Goal: Register for event/course: Sign up to attend an event or enroll in a course

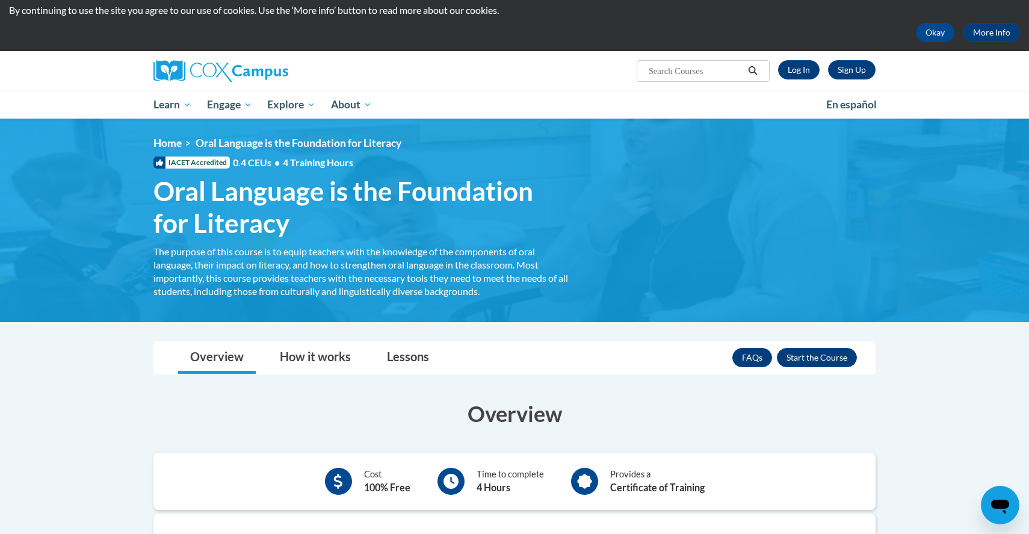
scroll to position [29, 0]
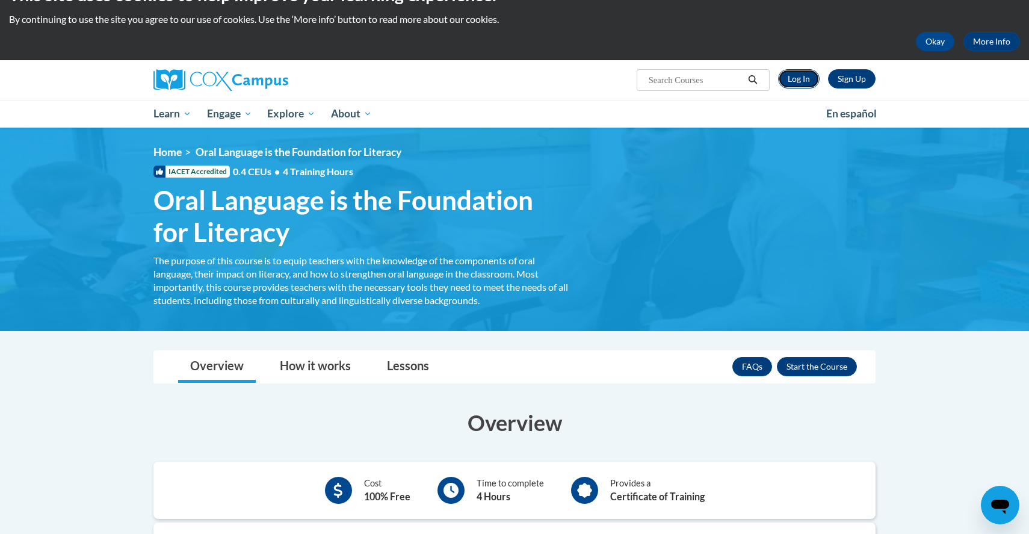
click at [808, 79] on link "Log In" at bounding box center [799, 78] width 42 height 19
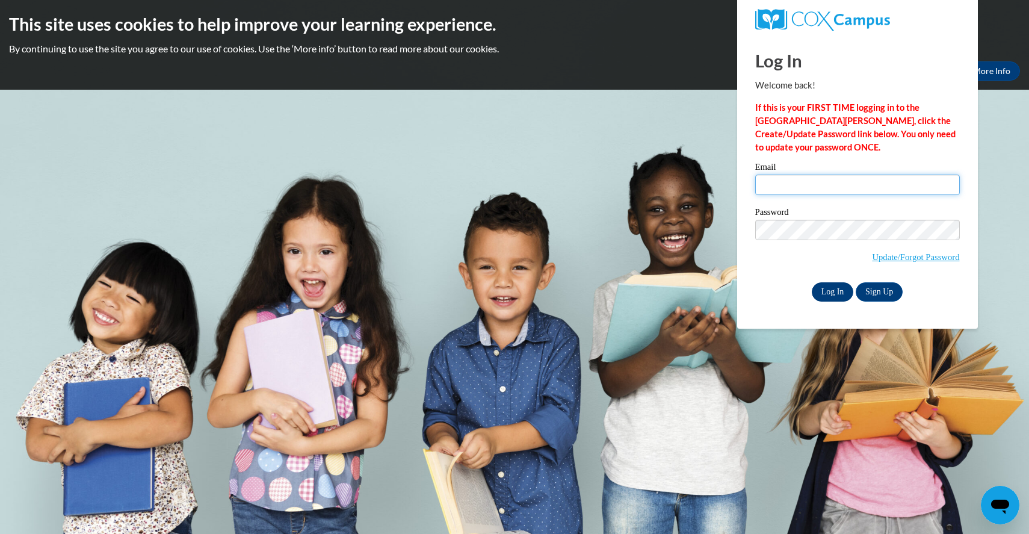
type input "jrivard3@students.kennesaw.edu"
click at [832, 294] on input "Log In" at bounding box center [832, 291] width 42 height 19
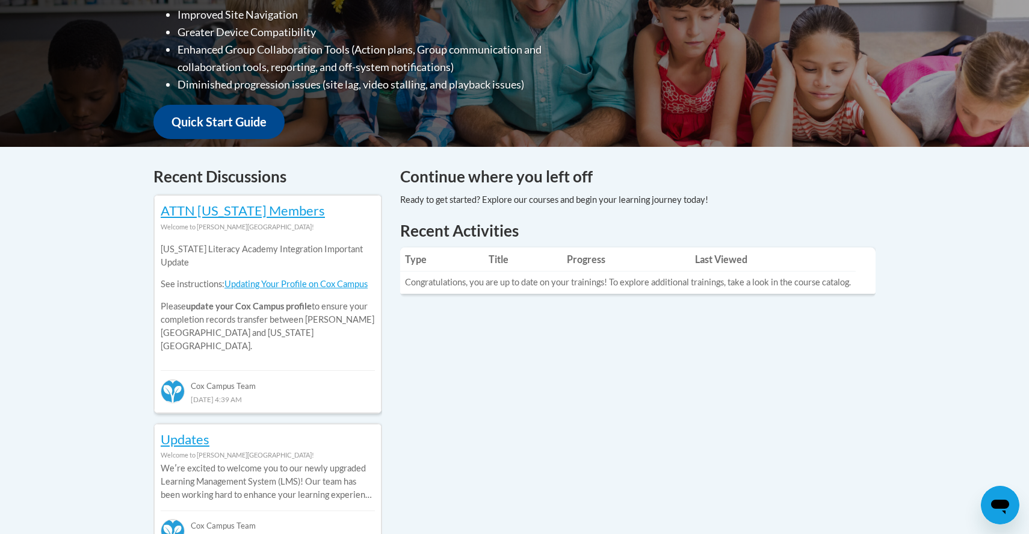
scroll to position [368, 0]
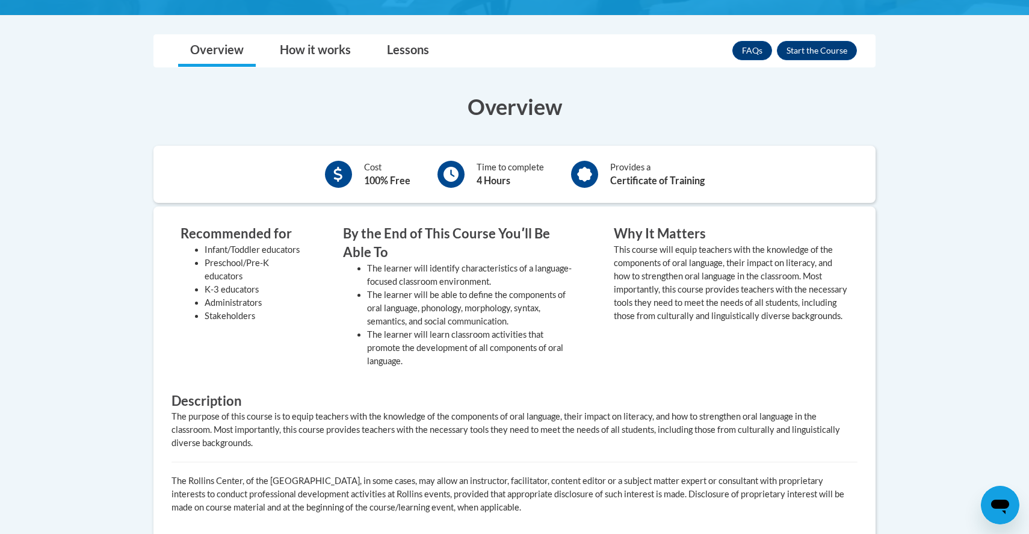
scroll to position [353, 0]
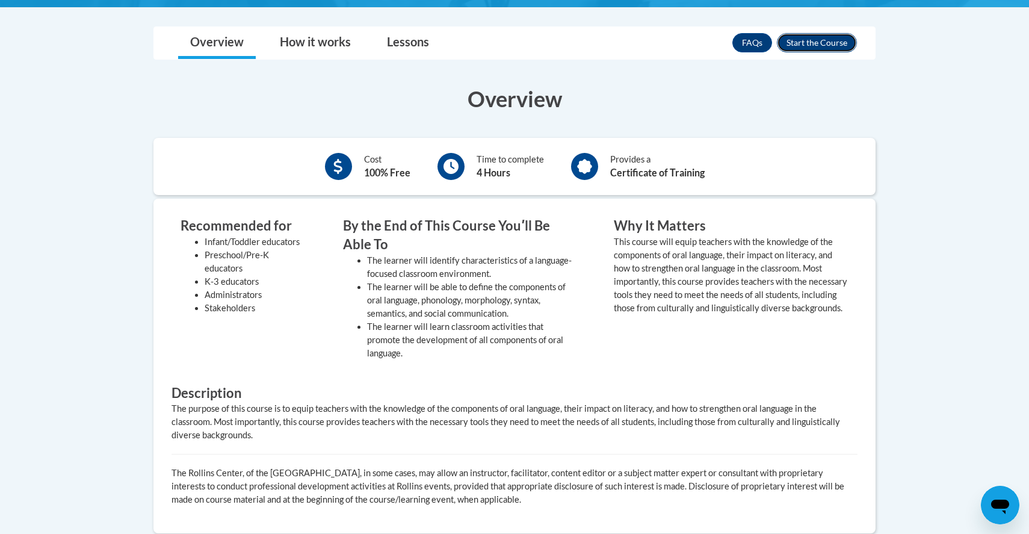
click at [832, 38] on button "Enroll" at bounding box center [817, 42] width 80 height 19
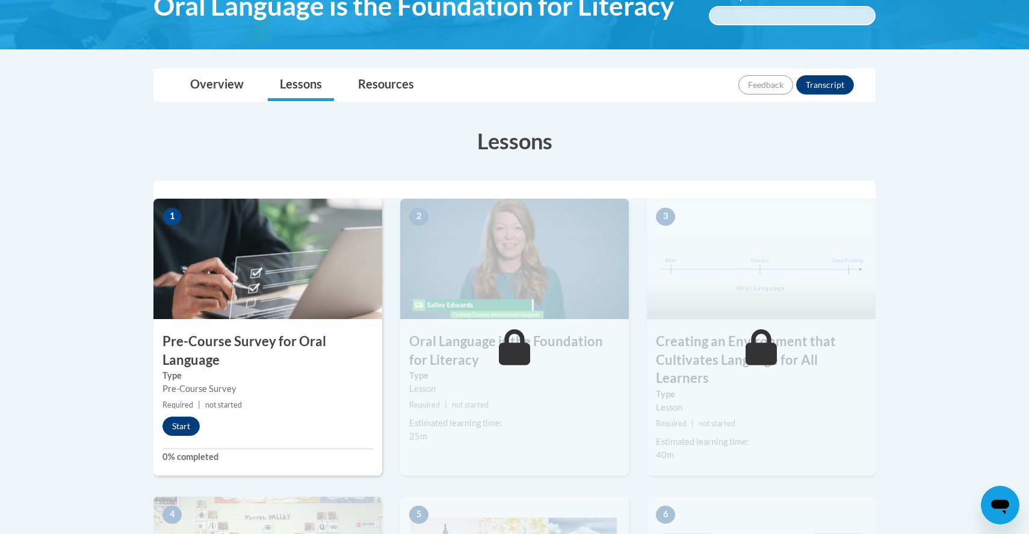
scroll to position [259, 0]
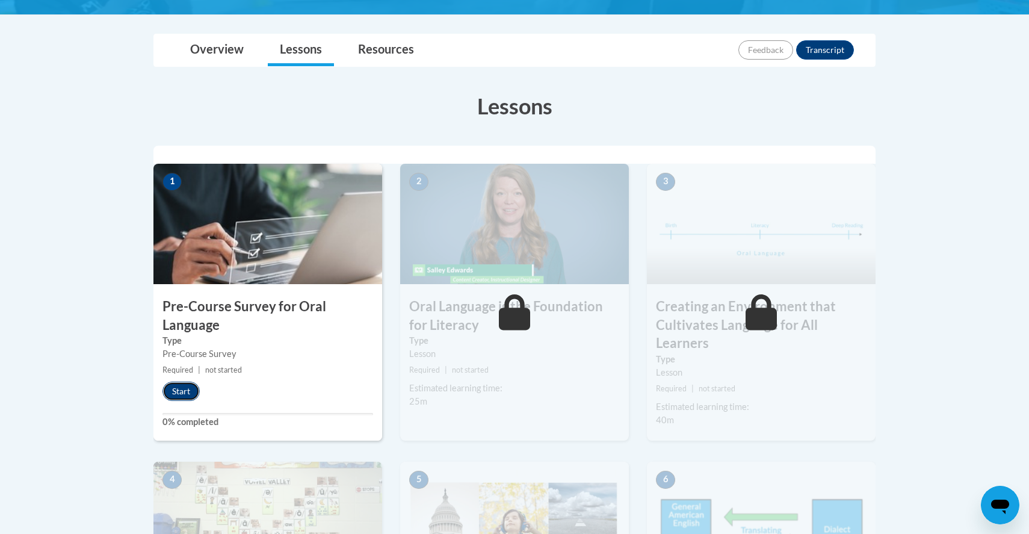
click at [183, 392] on button "Start" at bounding box center [180, 390] width 37 height 19
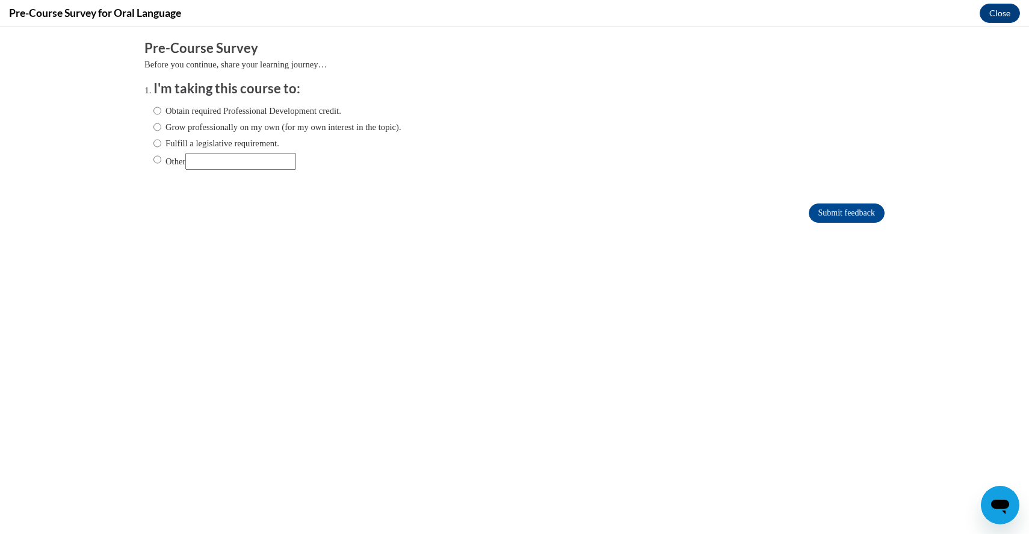
scroll to position [0, 0]
click at [223, 124] on label "Grow professionally on my own (for my own interest in the topic)." at bounding box center [277, 126] width 248 height 13
click at [161, 124] on input "Grow professionally on my own (for my own interest in the topic)." at bounding box center [157, 126] width 8 height 13
radio input "true"
click at [223, 124] on label "Grow professionally on my own (for my own interest in the topic)." at bounding box center [277, 126] width 248 height 13
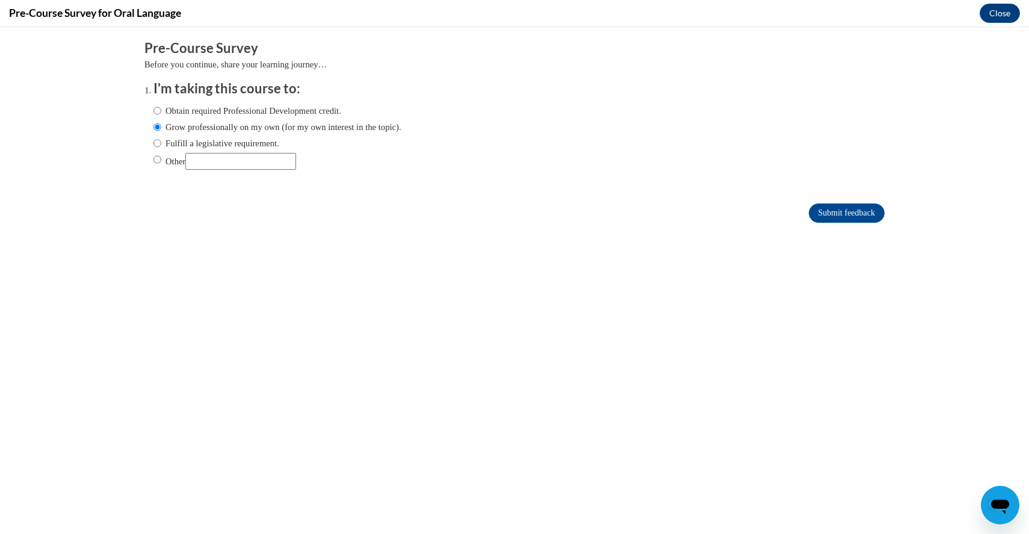
click at [161, 124] on input "Grow professionally on my own (for my own interest in the topic)." at bounding box center [157, 126] width 8 height 13
click at [220, 143] on label "Fulfill a legislative requirement." at bounding box center [216, 143] width 126 height 13
click at [161, 143] on input "Fulfill a legislative requirement." at bounding box center [157, 143] width 8 height 13
radio input "true"
click at [182, 160] on label "Other" at bounding box center [224, 161] width 143 height 17
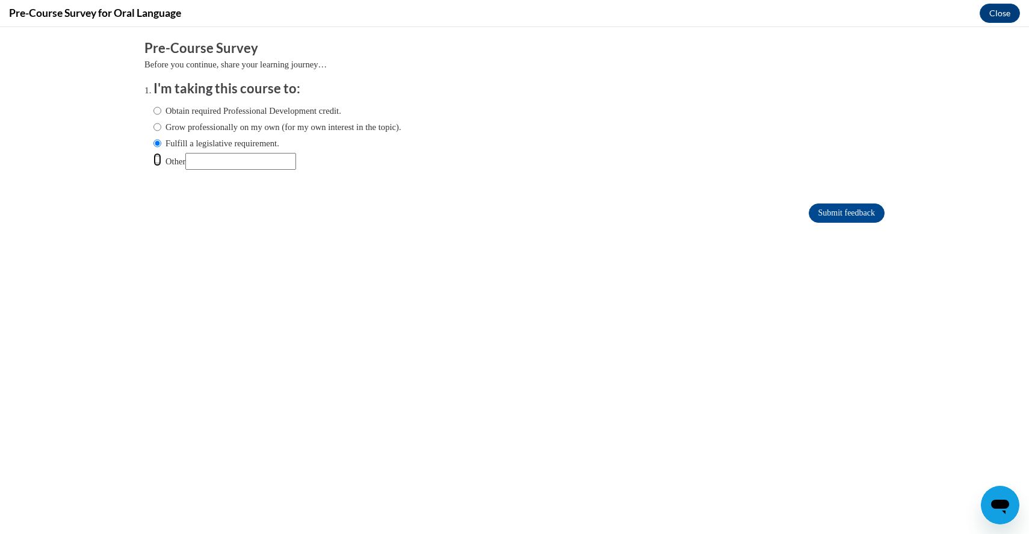
click at [161, 160] on input "Other" at bounding box center [157, 159] width 8 height 13
radio input "true"
click at [217, 161] on input "Other" at bounding box center [240, 161] width 111 height 17
type input "class"
click at [830, 211] on input "Submit feedback" at bounding box center [846, 212] width 76 height 19
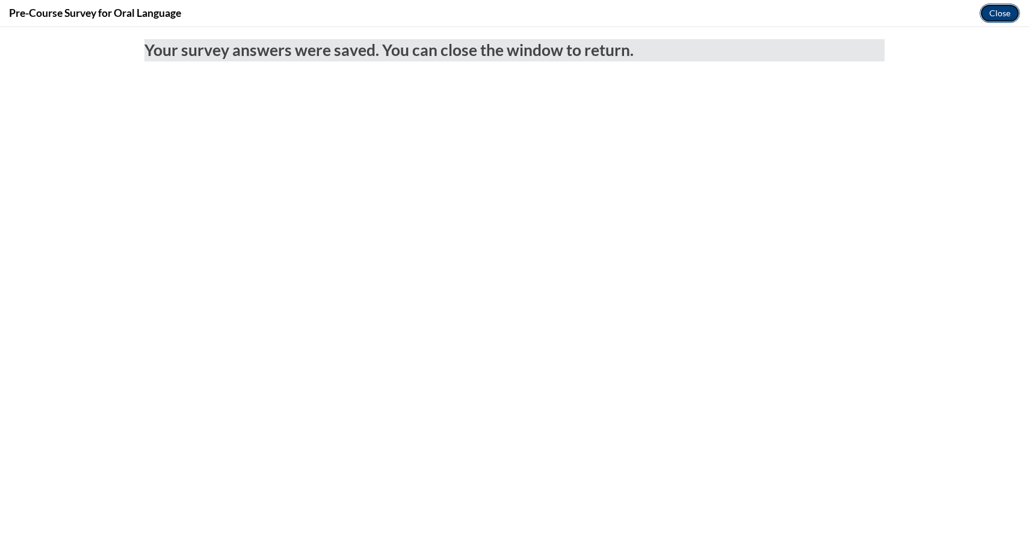
click at [1003, 13] on button "Close" at bounding box center [999, 13] width 40 height 19
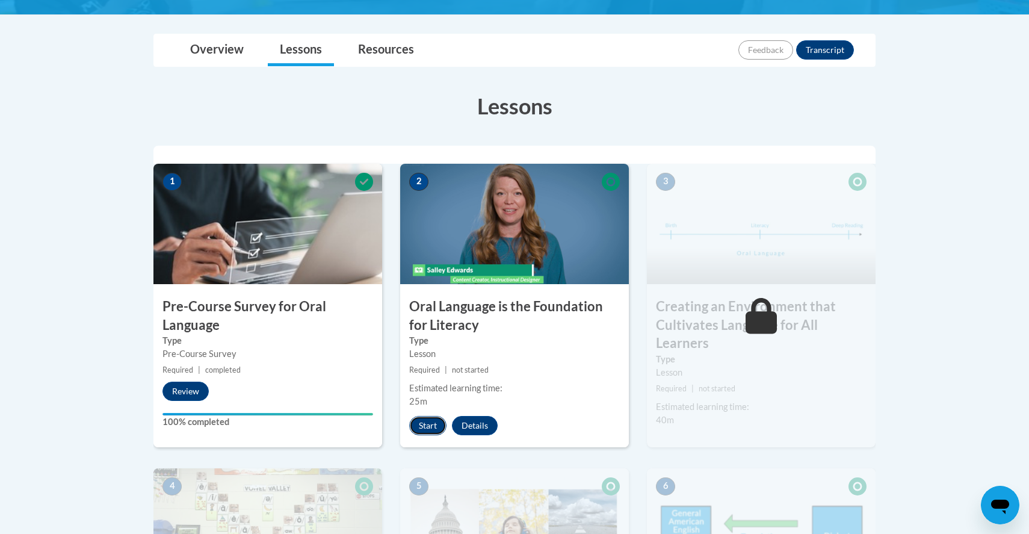
click at [434, 420] on button "Start" at bounding box center [427, 425] width 37 height 19
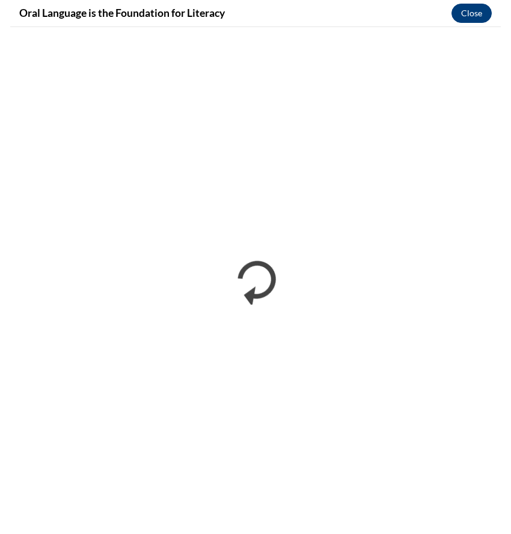
scroll to position [269, 0]
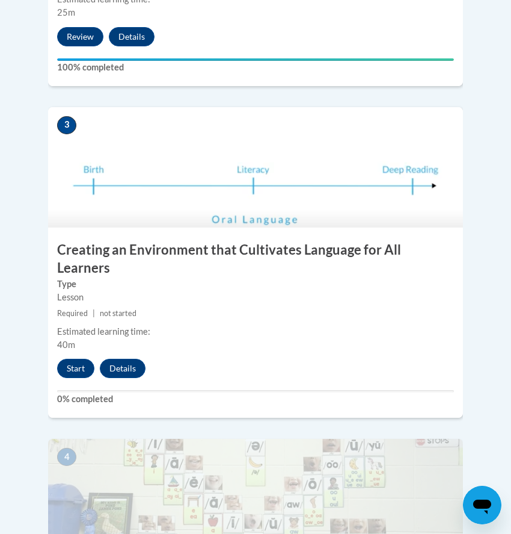
scroll to position [1020, 0]
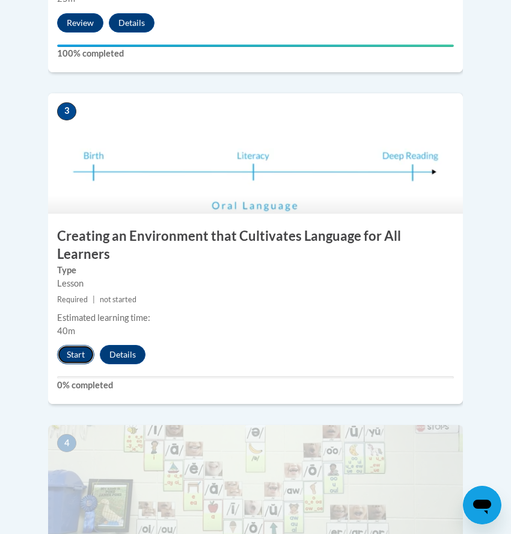
click at [77, 345] on button "Start" at bounding box center [75, 354] width 37 height 19
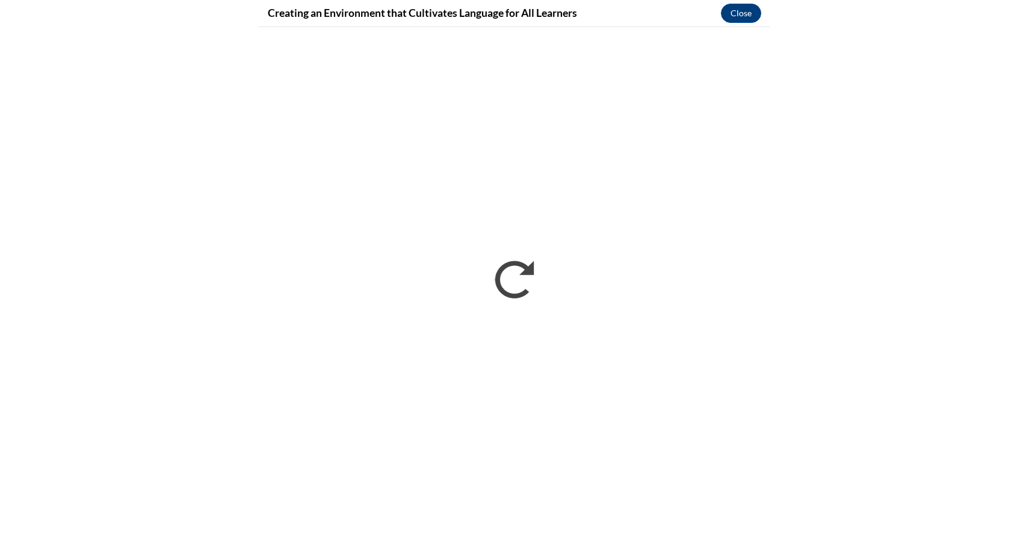
scroll to position [1006, 0]
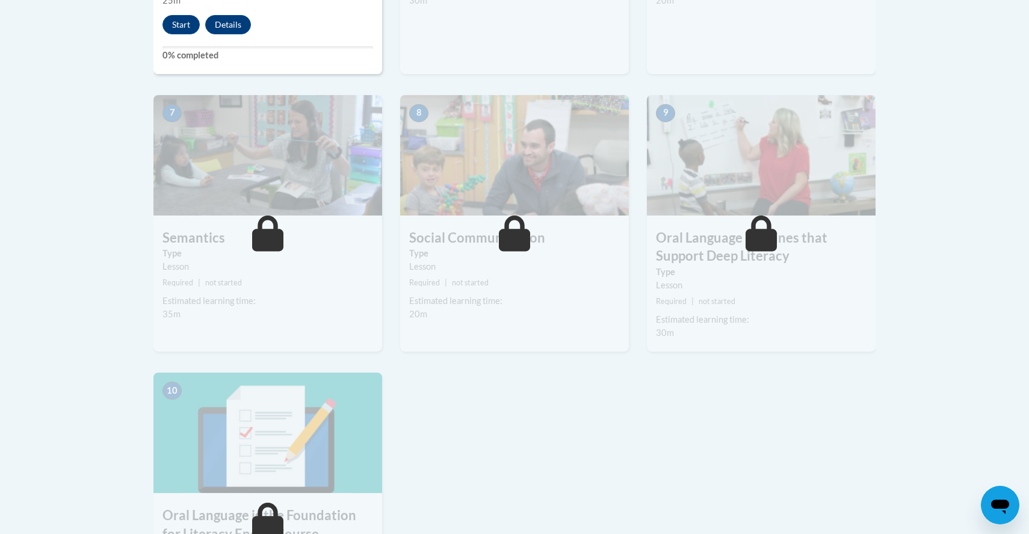
scroll to position [821, 0]
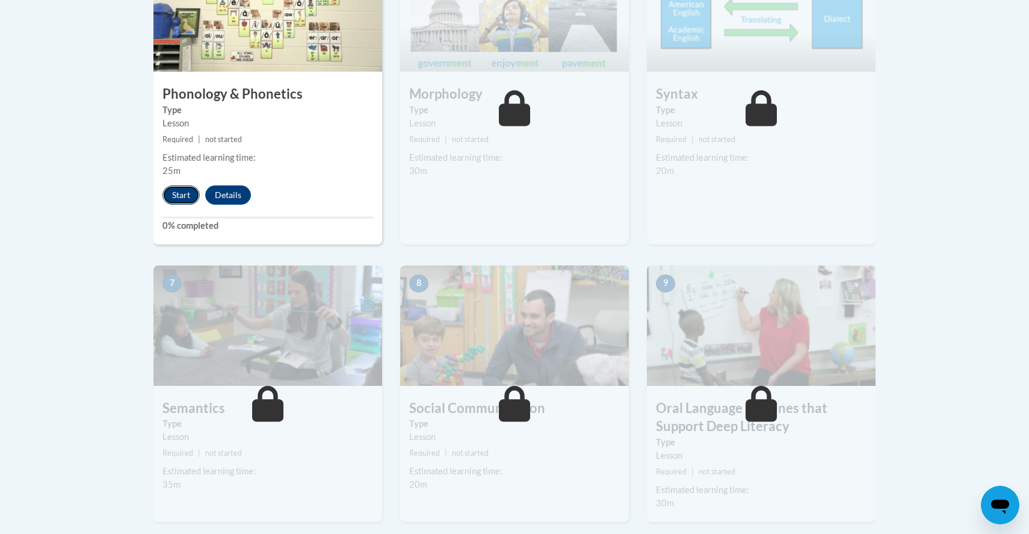
click at [186, 196] on button "Start" at bounding box center [180, 194] width 37 height 19
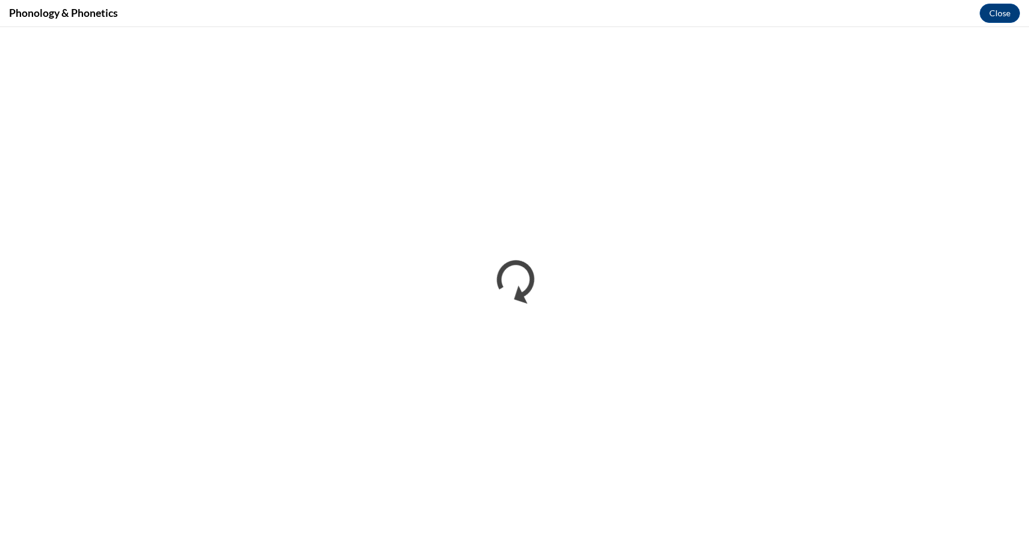
scroll to position [0, 0]
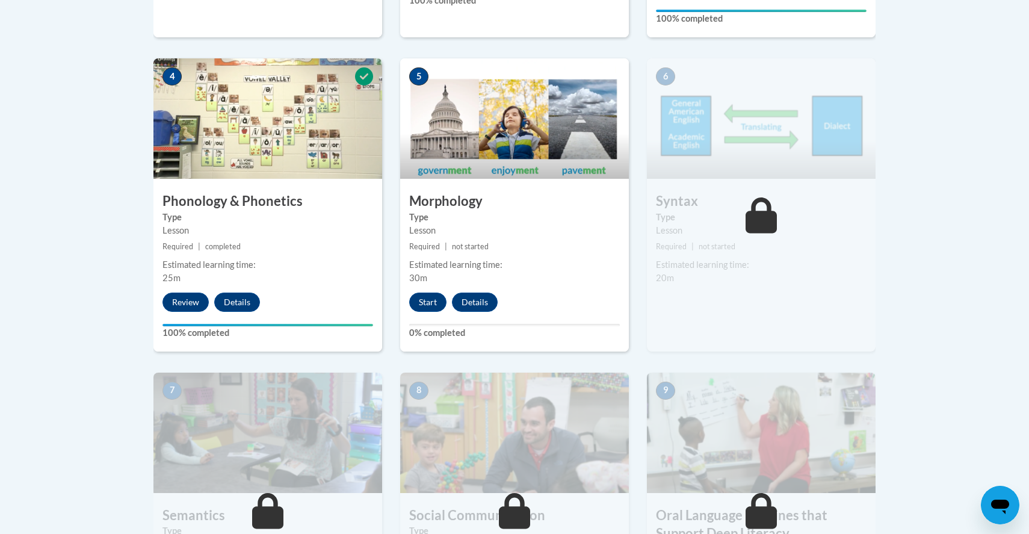
scroll to position [712, 0]
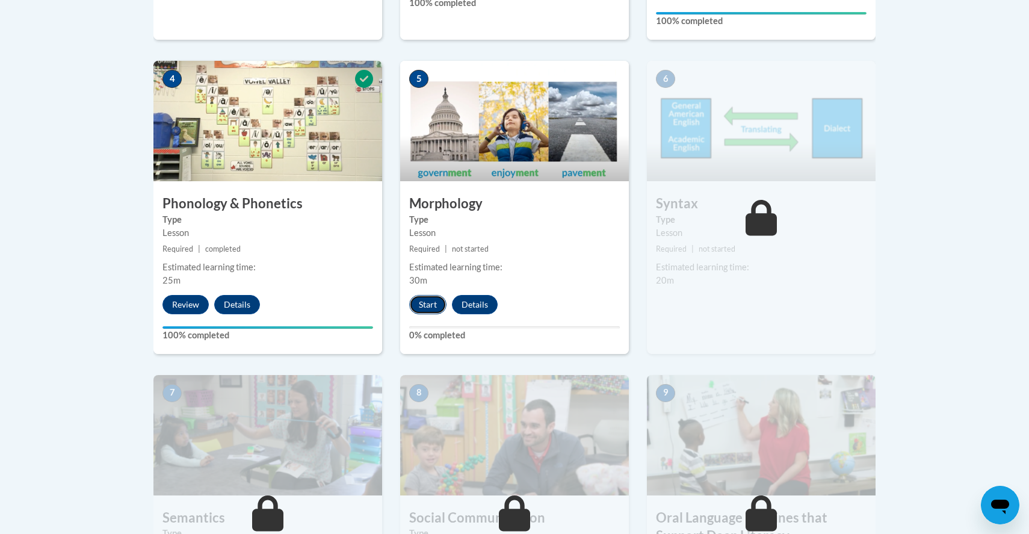
click at [430, 304] on button "Start" at bounding box center [427, 304] width 37 height 19
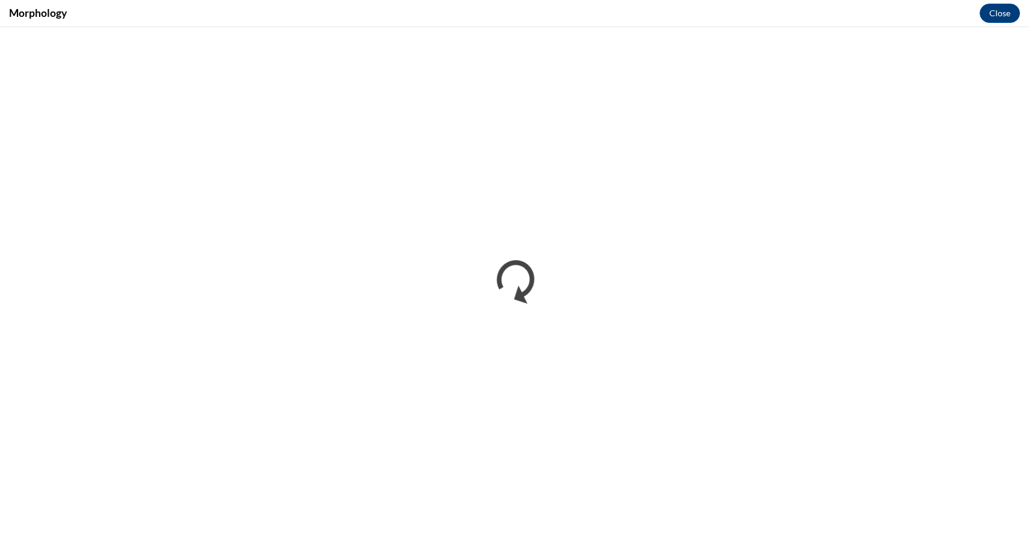
scroll to position [0, 0]
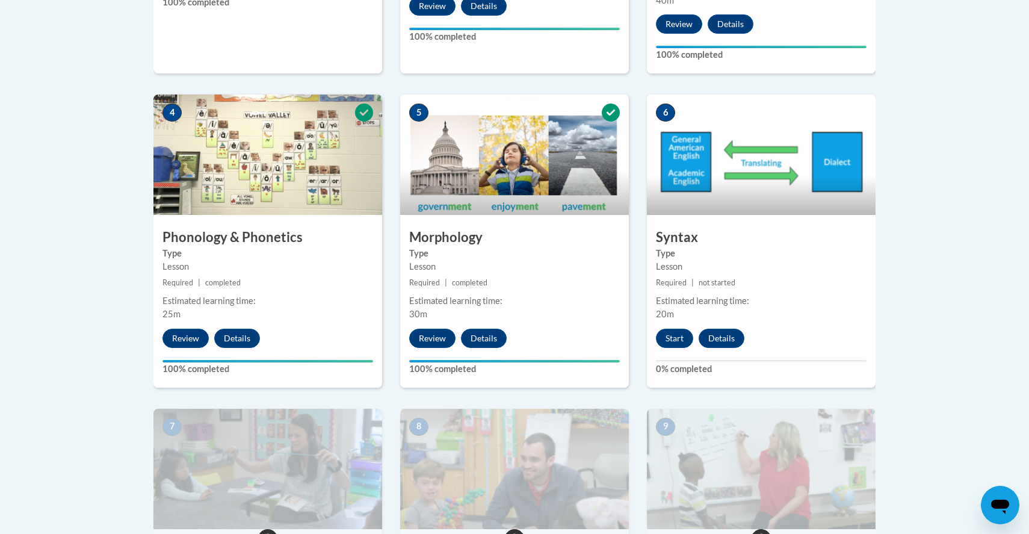
scroll to position [698, 0]
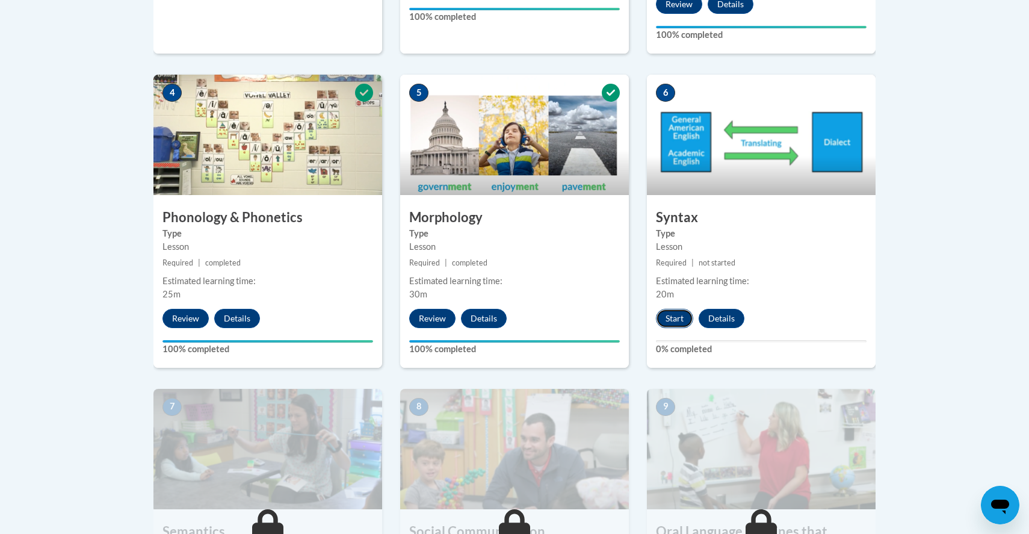
click at [667, 318] on button "Start" at bounding box center [674, 318] width 37 height 19
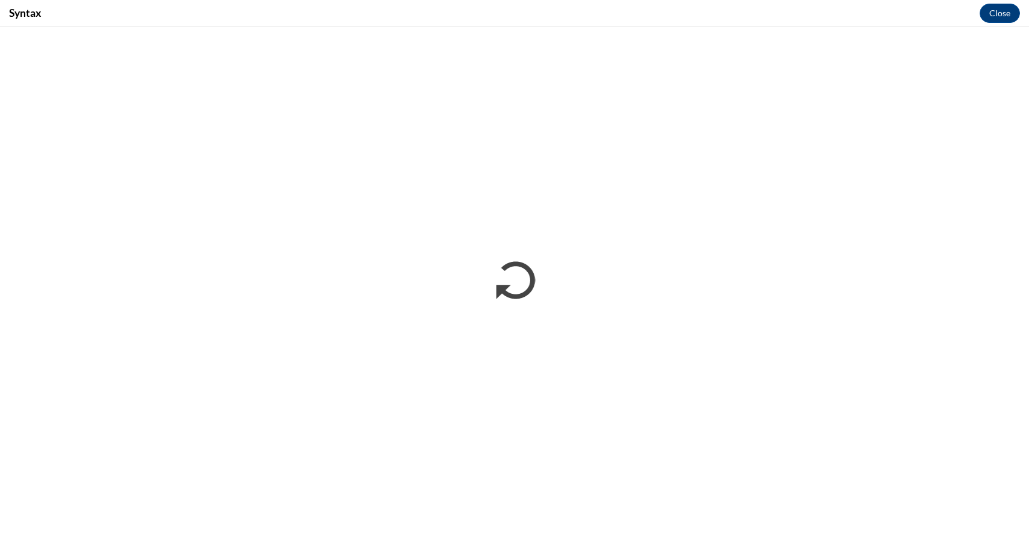
scroll to position [0, 0]
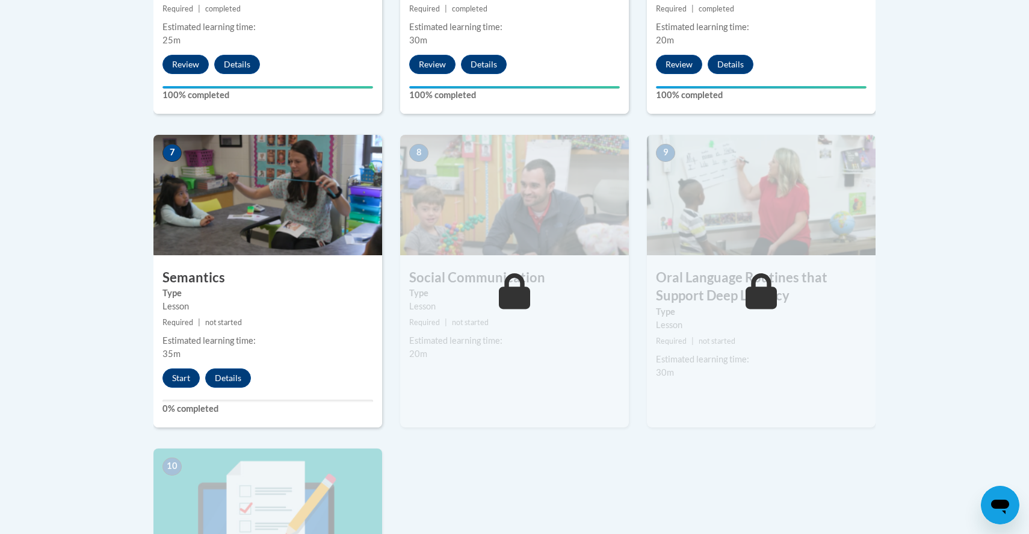
scroll to position [959, 0]
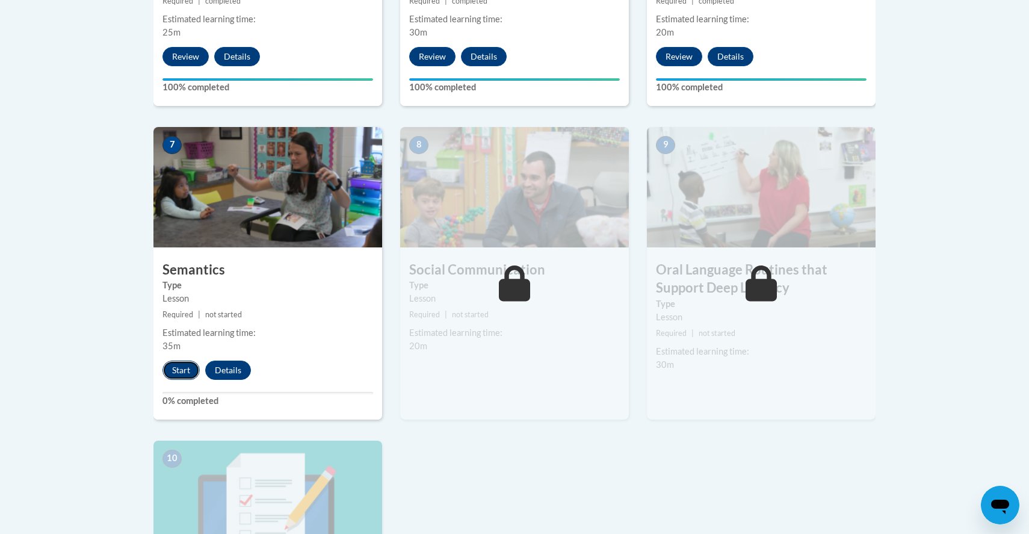
click at [176, 372] on button "Start" at bounding box center [180, 369] width 37 height 19
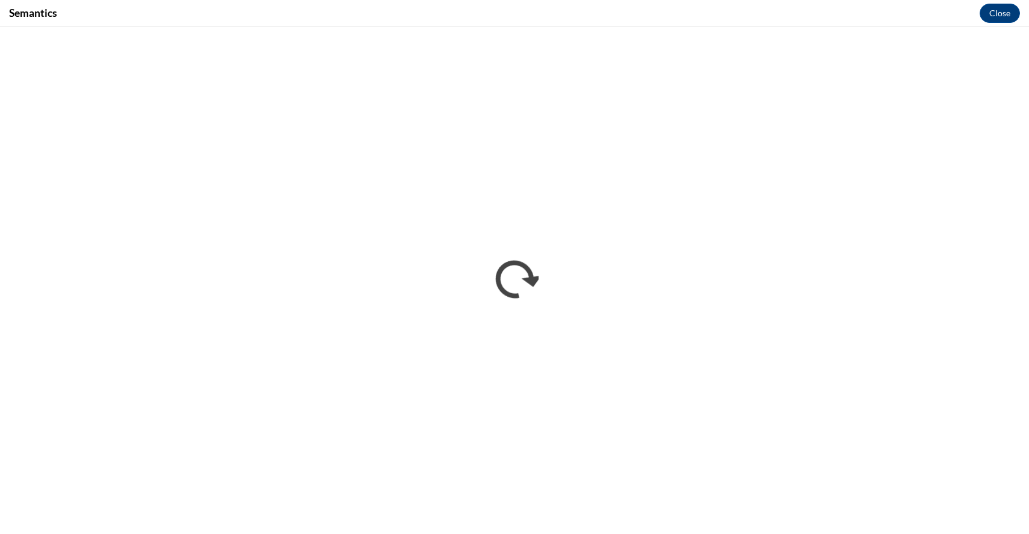
scroll to position [0, 0]
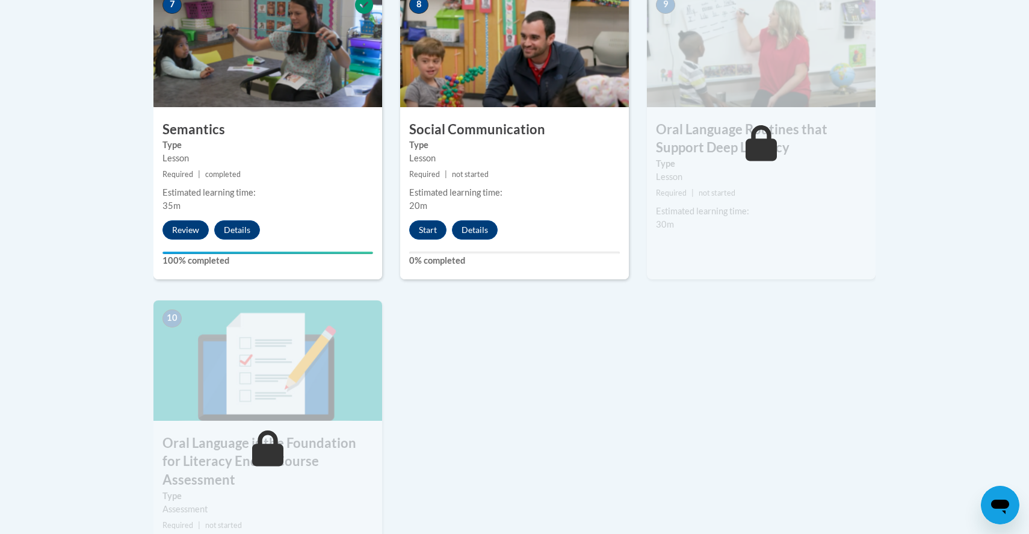
scroll to position [1103, 0]
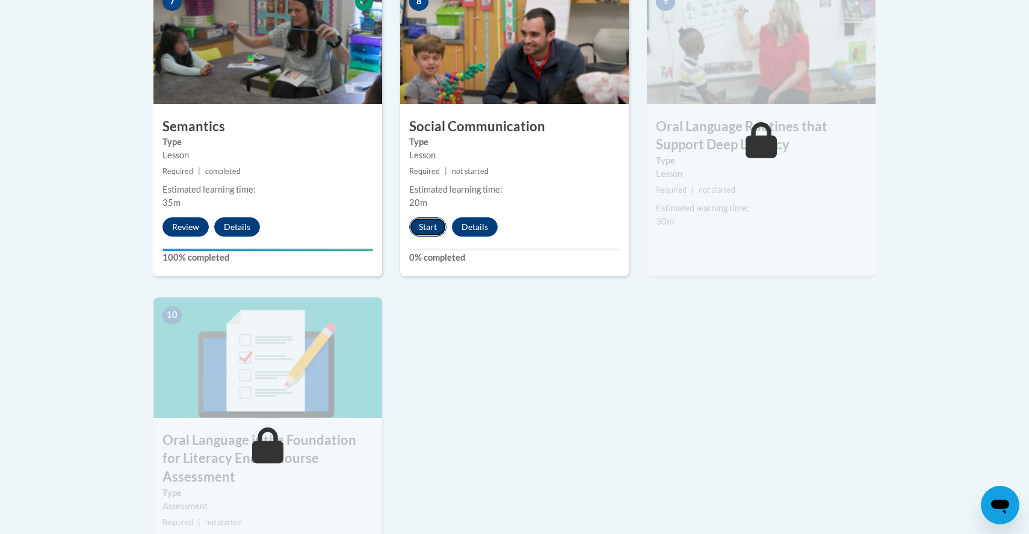
click at [427, 224] on button "Start" at bounding box center [427, 226] width 37 height 19
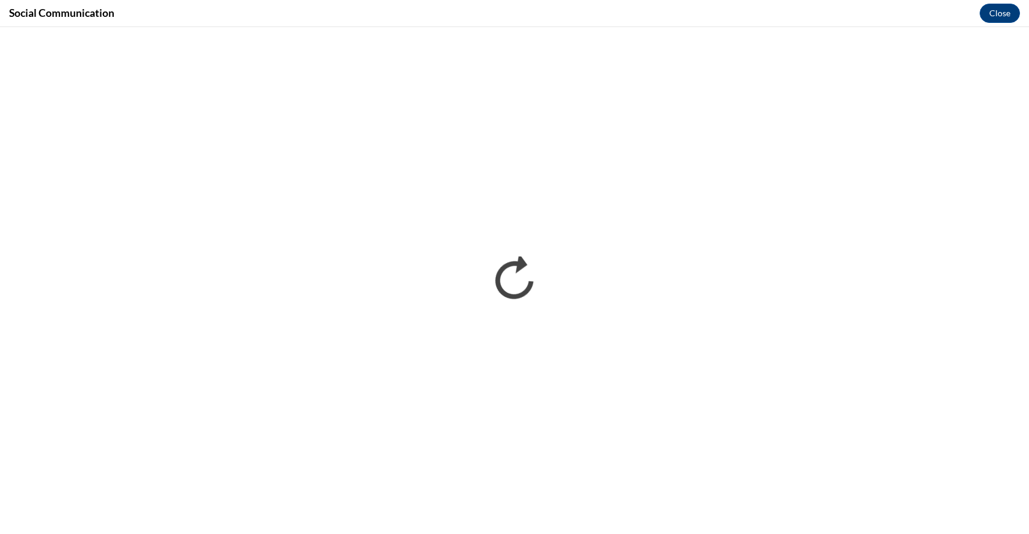
scroll to position [0, 0]
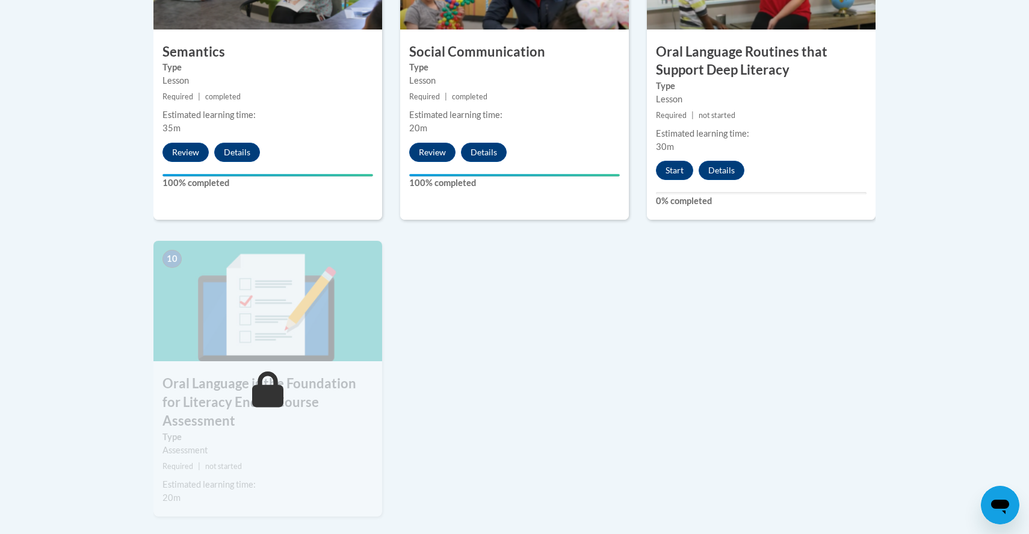
scroll to position [1156, 0]
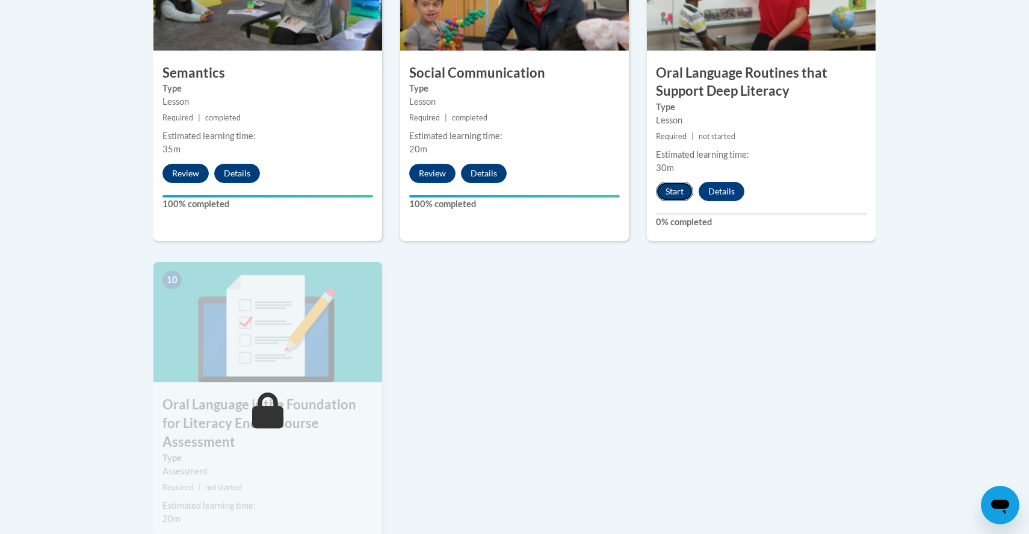
click at [666, 196] on button "Start" at bounding box center [674, 191] width 37 height 19
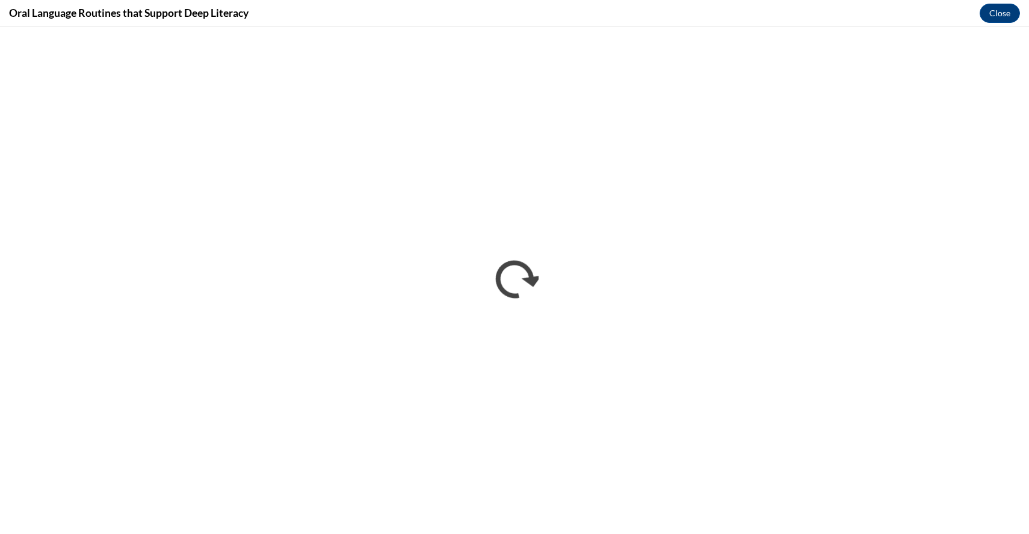
scroll to position [0, 0]
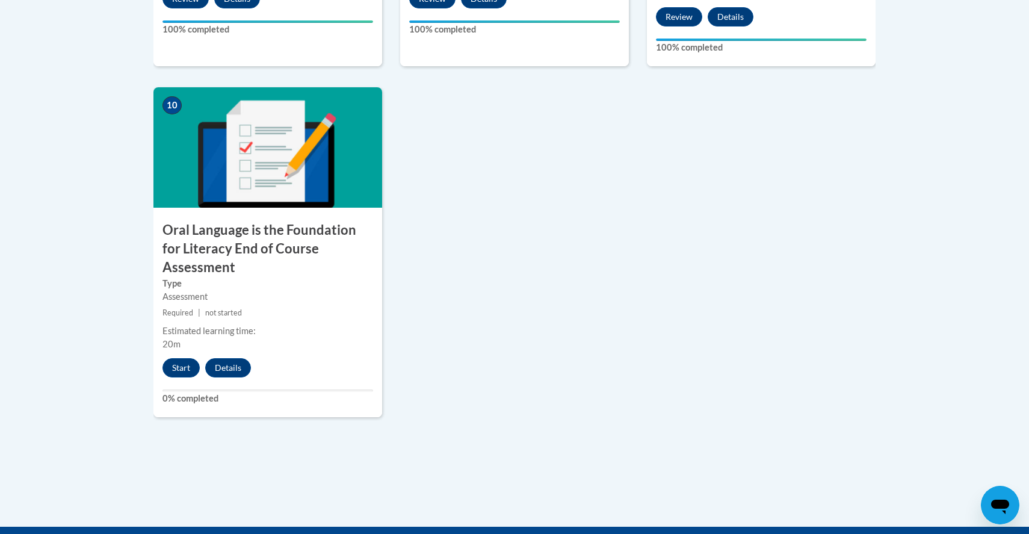
scroll to position [1503, 0]
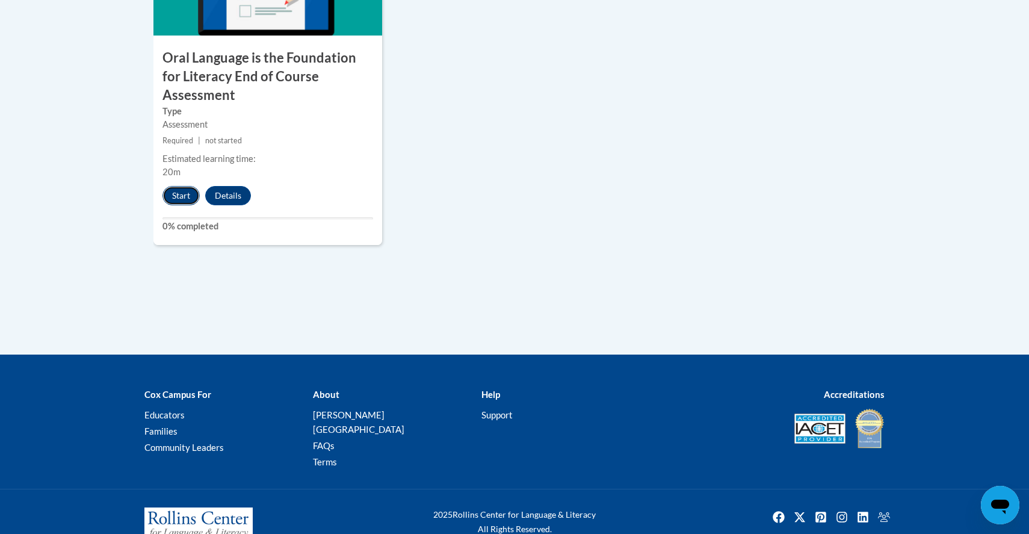
click at [170, 186] on button "Start" at bounding box center [180, 195] width 37 height 19
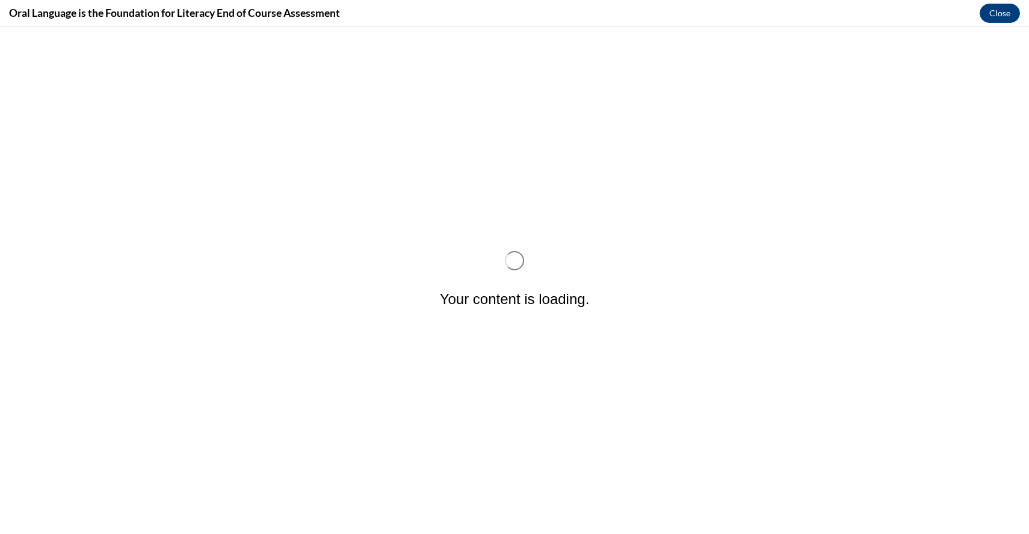
scroll to position [0, 0]
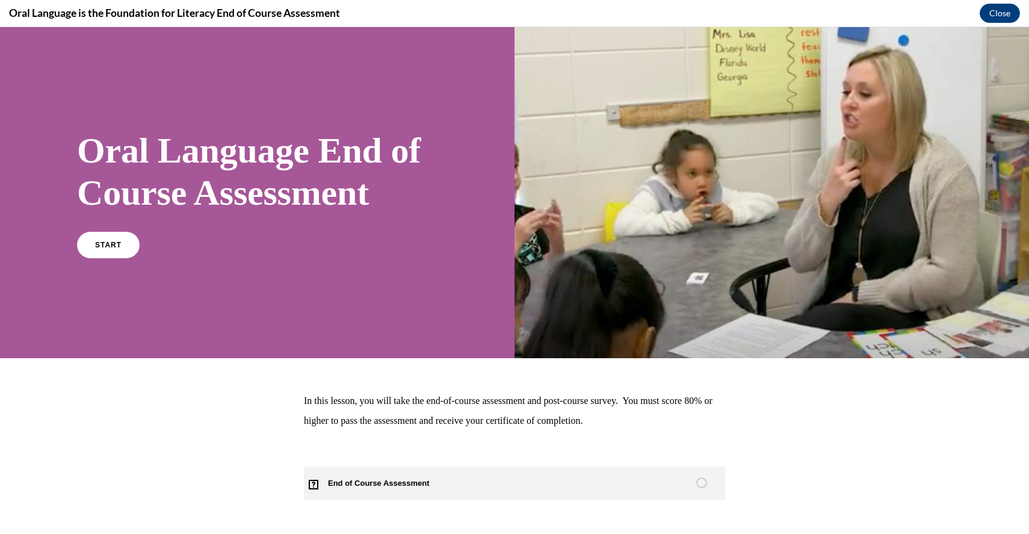
click at [508, 484] on link "End of Course Assessment" at bounding box center [514, 483] width 421 height 34
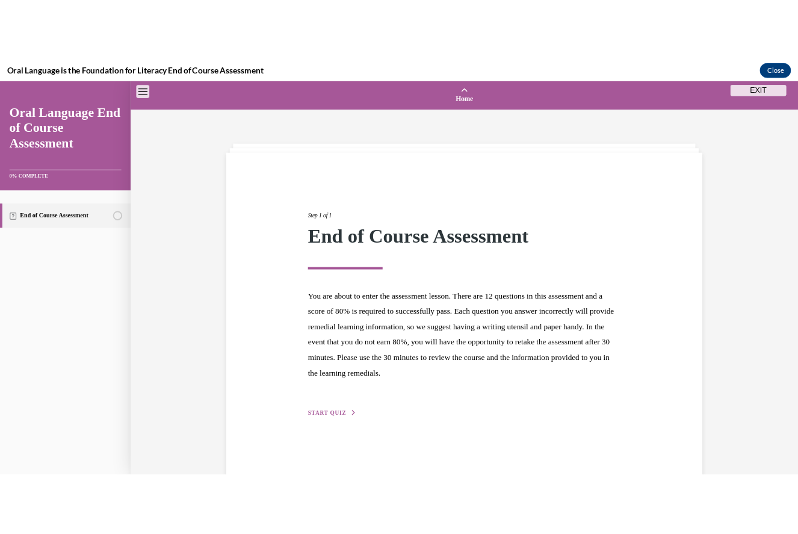
scroll to position [37, 0]
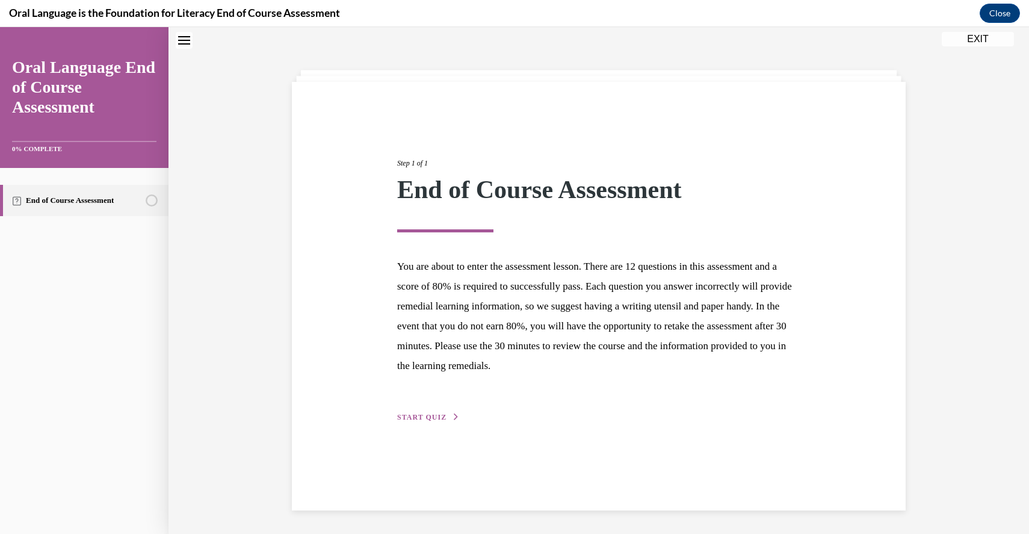
click at [438, 423] on div "Step 1 of 1 End of Course Assessment You are about to enter the assessment less…" at bounding box center [599, 296] width 614 height 428
click at [430, 415] on span "START QUIZ" at bounding box center [421, 417] width 49 height 8
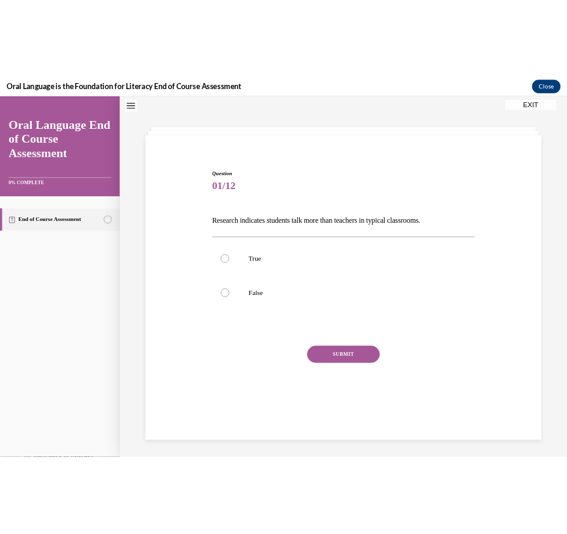
scroll to position [1531, 0]
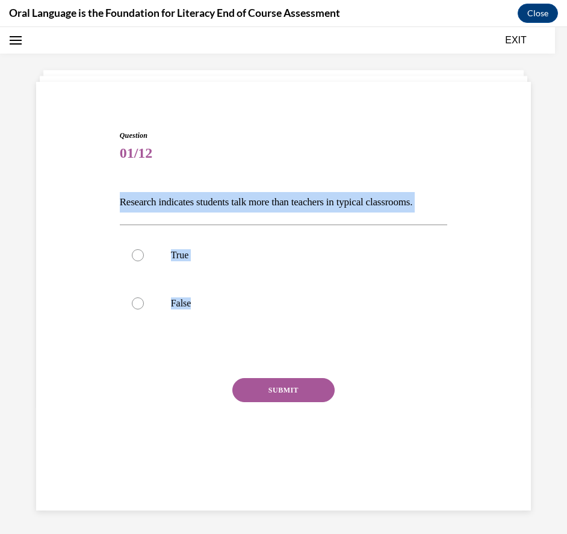
drag, startPoint x: 217, startPoint y: 306, endPoint x: 100, endPoint y: 203, distance: 156.0
click at [100, 203] on div "Question 01/12 Research indicates students talk more than teachers in typical c…" at bounding box center [283, 285] width 500 height 383
copy div "Research indicates students talk more than teachers in typical classrooms.   Tr…"
click at [227, 306] on p "False" at bounding box center [294, 303] width 247 height 12
click at [144, 306] on input "False" at bounding box center [138, 303] width 12 height 12
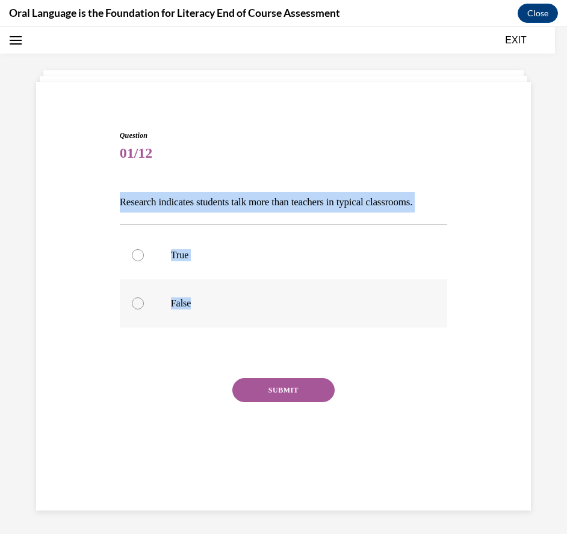
radio input "true"
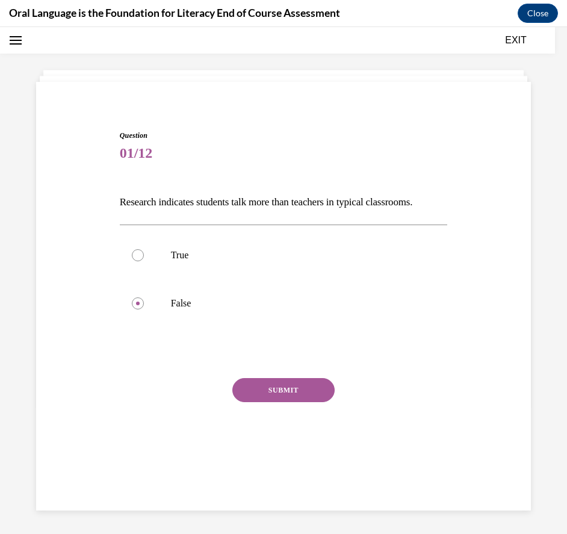
click at [271, 385] on button "SUBMIT" at bounding box center [283, 390] width 102 height 24
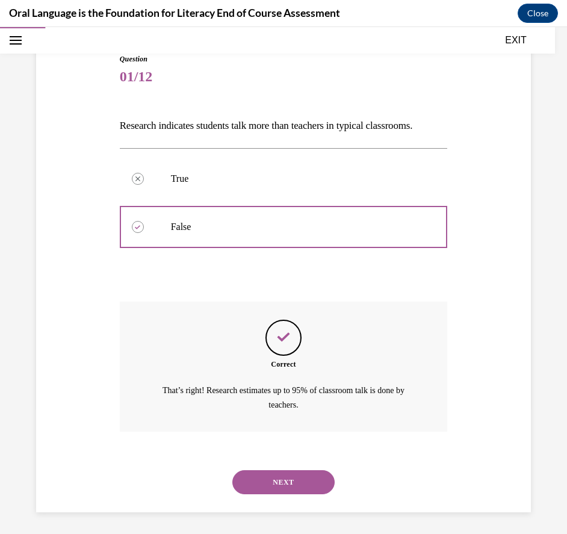
scroll to position [115, 0]
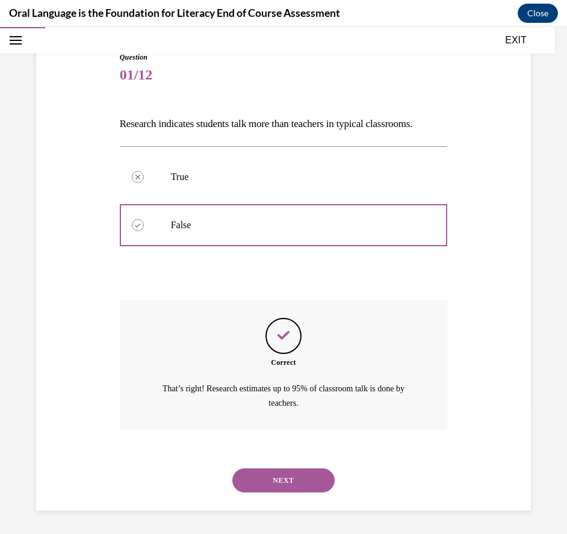
click at [260, 485] on button "NEXT" at bounding box center [283, 480] width 102 height 24
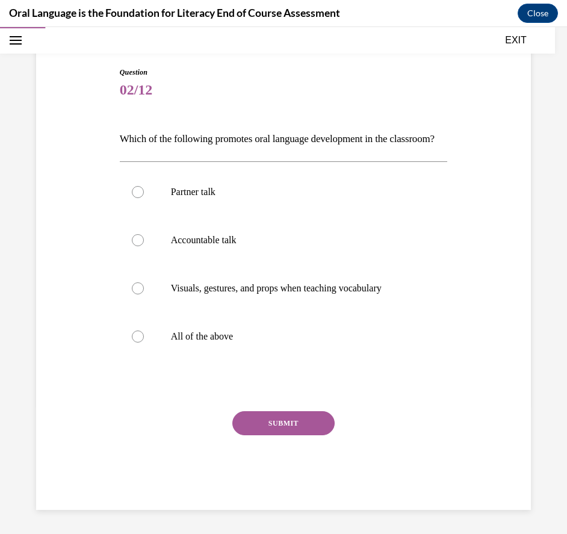
scroll to position [63, 0]
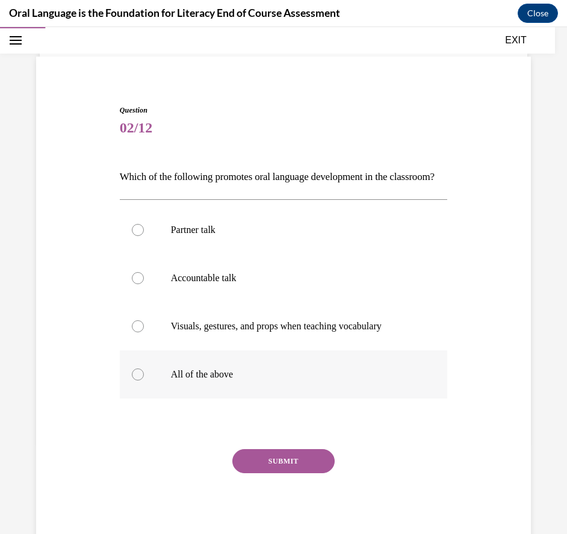
click at [273, 380] on p "All of the above" at bounding box center [294, 374] width 247 height 12
click at [144, 380] on input "All of the above" at bounding box center [138, 374] width 12 height 12
radio input "true"
click at [263, 473] on button "SUBMIT" at bounding box center [283, 461] width 102 height 24
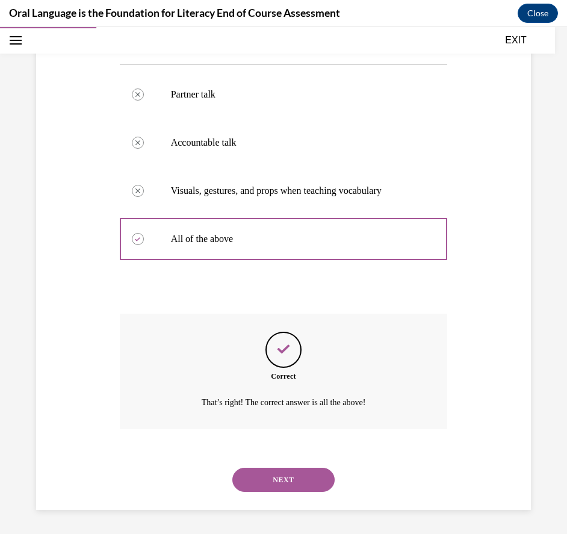
click at [275, 475] on button "NEXT" at bounding box center [283, 479] width 102 height 24
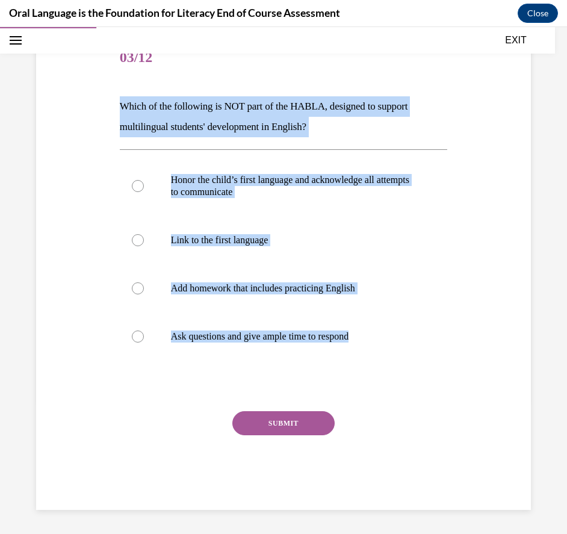
drag, startPoint x: 383, startPoint y: 336, endPoint x: 103, endPoint y: 112, distance: 357.4
click at [103, 112] on div "Question 03/12 Which of the following is NOT part of the HABLA, designed to sup…" at bounding box center [283, 253] width 500 height 511
copy div "Which of the following is NOT part of the HABLA, designed to support multilingu…"
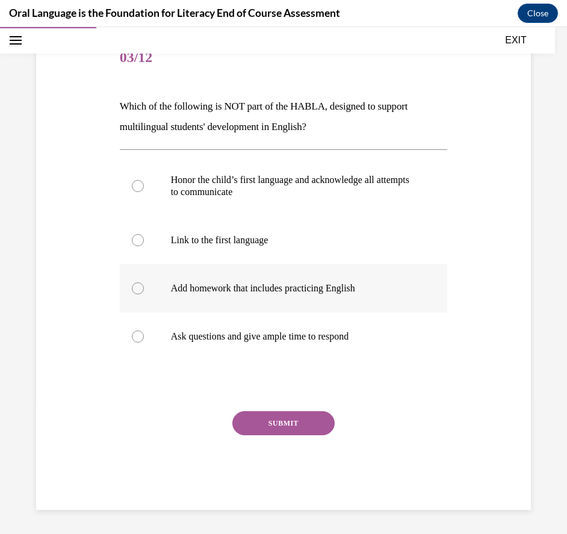
click at [308, 288] on p "Add homework that includes practicing English" at bounding box center [294, 288] width 247 height 12
click at [144, 288] on input "Add homework that includes practicing English" at bounding box center [138, 288] width 12 height 12
radio input "true"
click at [284, 417] on button "SUBMIT" at bounding box center [283, 423] width 102 height 24
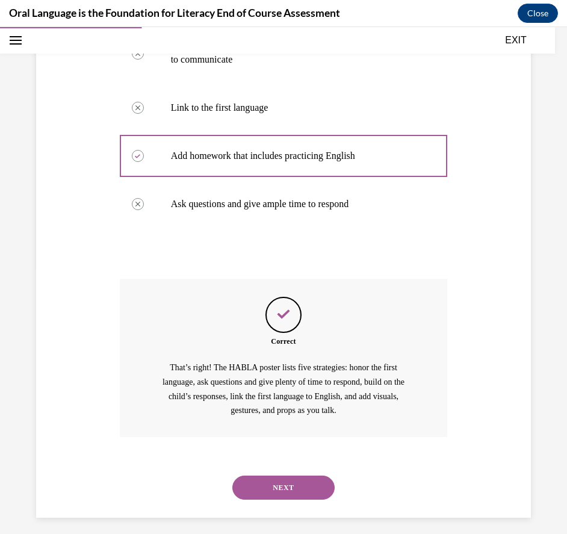
scroll to position [273, 0]
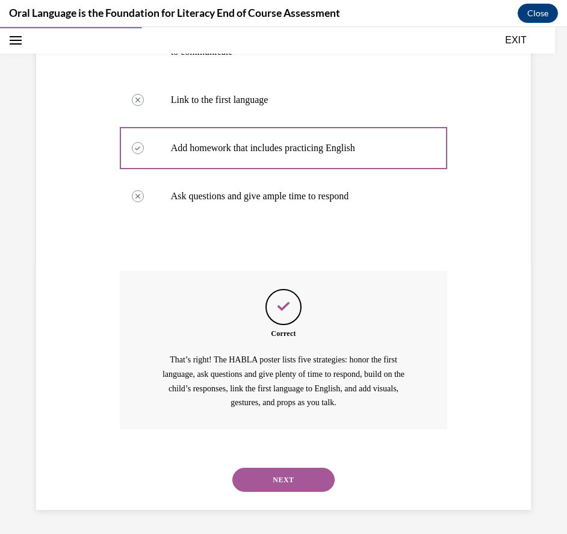
click at [274, 487] on button "NEXT" at bounding box center [283, 479] width 102 height 24
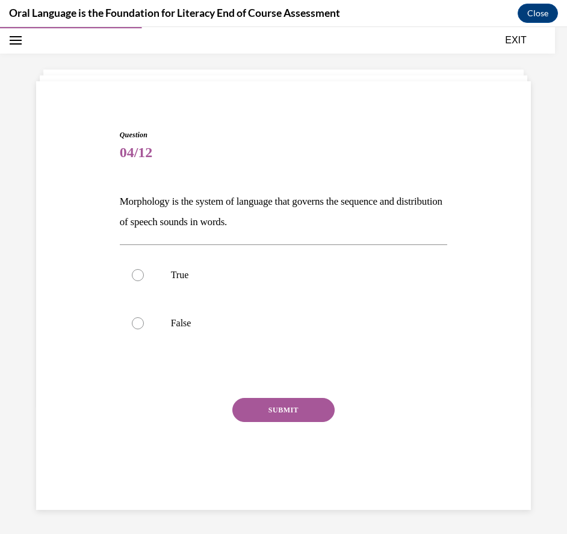
scroll to position [38, 0]
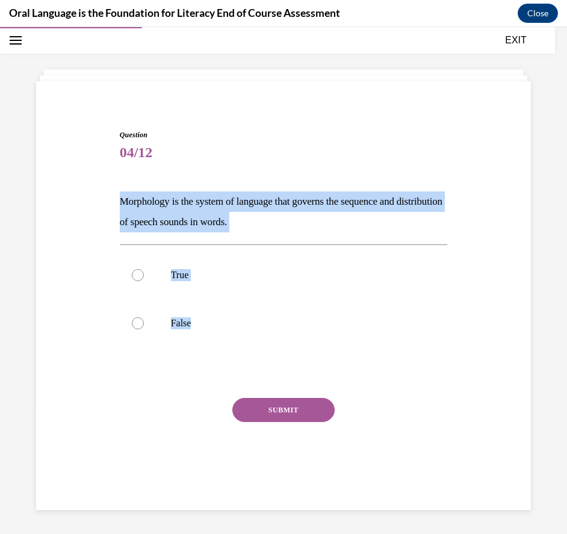
drag, startPoint x: 209, startPoint y: 325, endPoint x: 101, endPoint y: 205, distance: 161.9
click at [101, 205] on div "Question 04/12 Morphology is the system of language that governs the sequence a…" at bounding box center [283, 294] width 500 height 403
copy div "Morphology is the system of language that governs the sequence and distribution…"
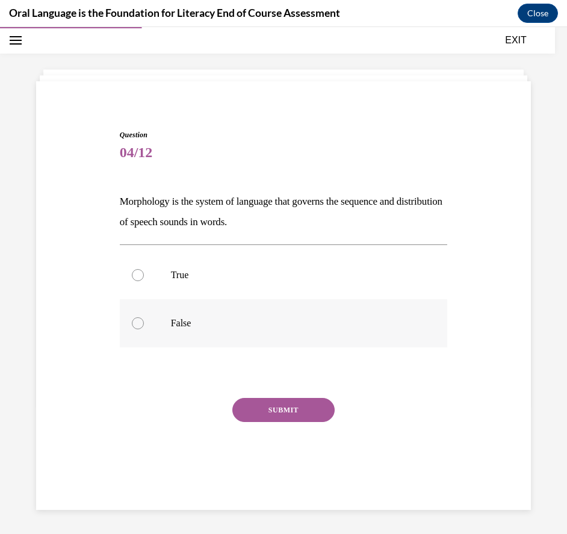
click at [146, 325] on label "False" at bounding box center [284, 323] width 328 height 48
click at [144, 325] on input "False" at bounding box center [138, 323] width 12 height 12
radio input "true"
click at [293, 408] on button "SUBMIT" at bounding box center [283, 410] width 102 height 24
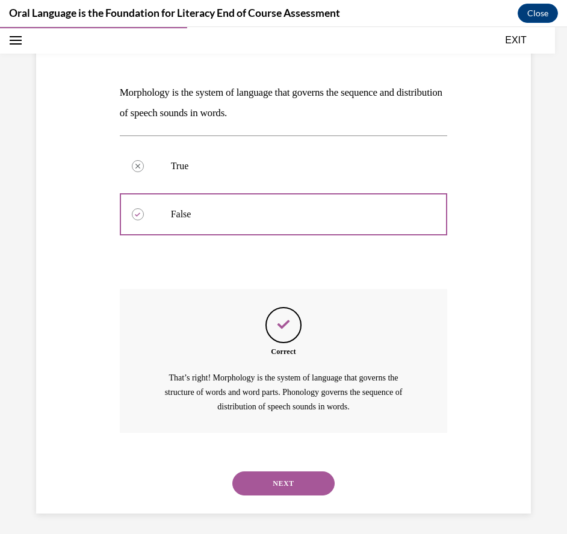
scroll to position [150, 0]
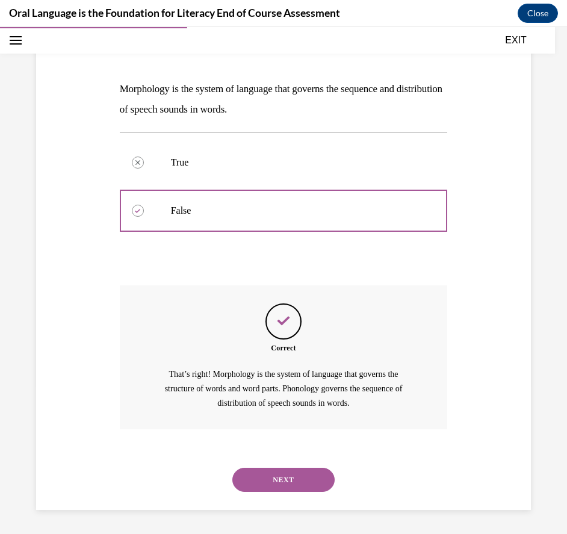
click at [244, 482] on button "NEXT" at bounding box center [283, 479] width 102 height 24
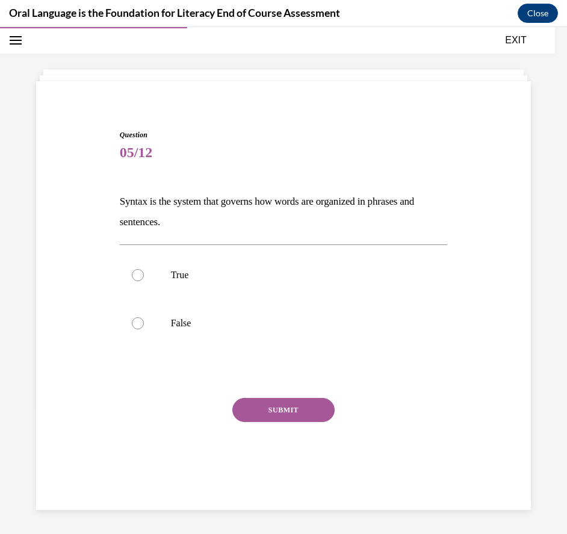
scroll to position [38, 0]
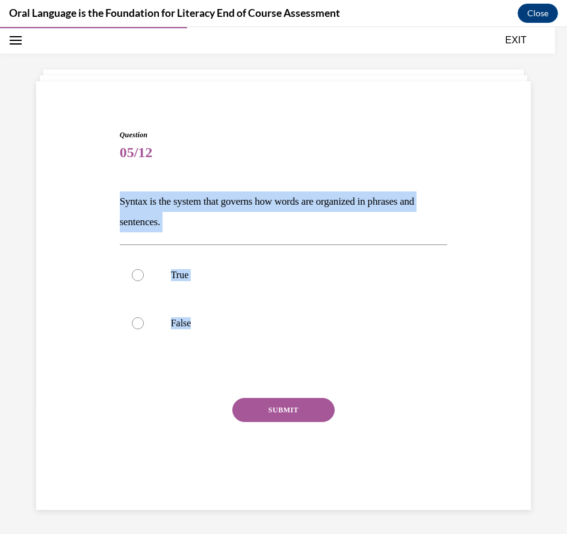
drag, startPoint x: 205, startPoint y: 327, endPoint x: 104, endPoint y: 205, distance: 158.1
click at [104, 205] on div "Question 05/12 Syntax is the system that governs how words are organized in phr…" at bounding box center [283, 294] width 500 height 403
copy div "Syntax is the system that governs how words are organized in phrases and senten…"
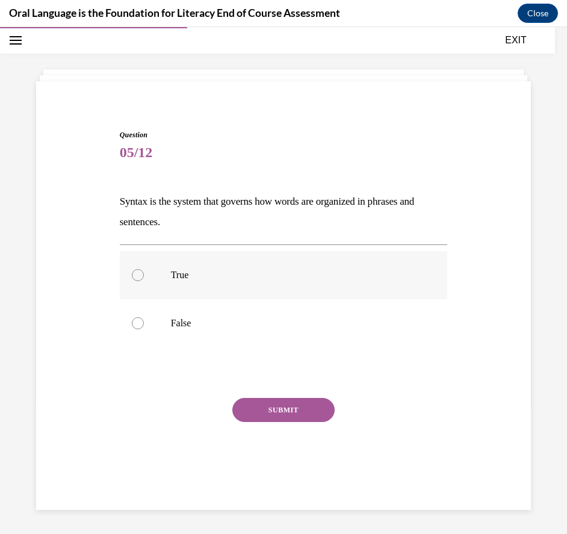
click at [163, 271] on label "True" at bounding box center [284, 275] width 328 height 48
click at [144, 271] on input "True" at bounding box center [138, 275] width 12 height 12
radio input "true"
click at [295, 409] on button "SUBMIT" at bounding box center [283, 410] width 102 height 24
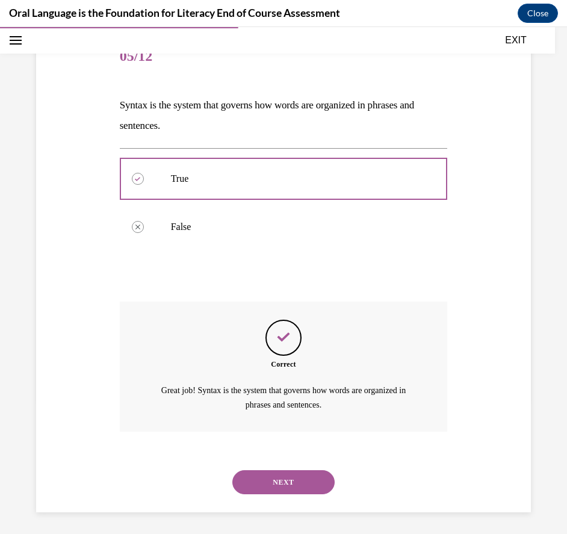
scroll to position [136, 0]
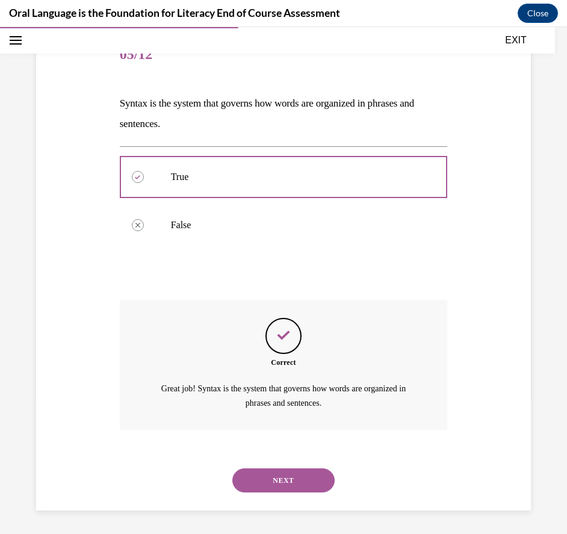
click at [279, 471] on button "NEXT" at bounding box center [283, 480] width 102 height 24
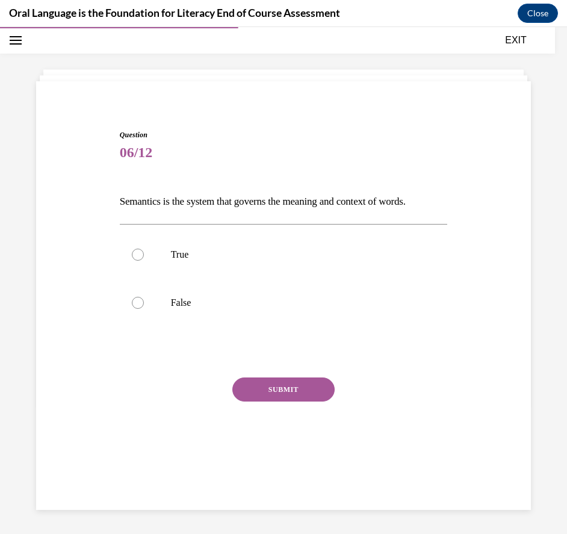
scroll to position [38, 0]
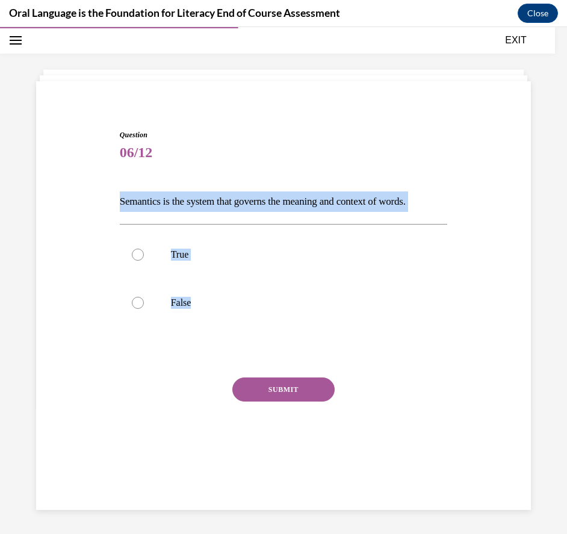
drag, startPoint x: 209, startPoint y: 301, endPoint x: 90, endPoint y: 202, distance: 155.0
click at [90, 202] on div "Question 06/12 Semantics is the system that governs the meaning and context of …" at bounding box center [283, 284] width 500 height 383
copy div "Semantics is the system that governs the meaning and context of words.  True Fa…"
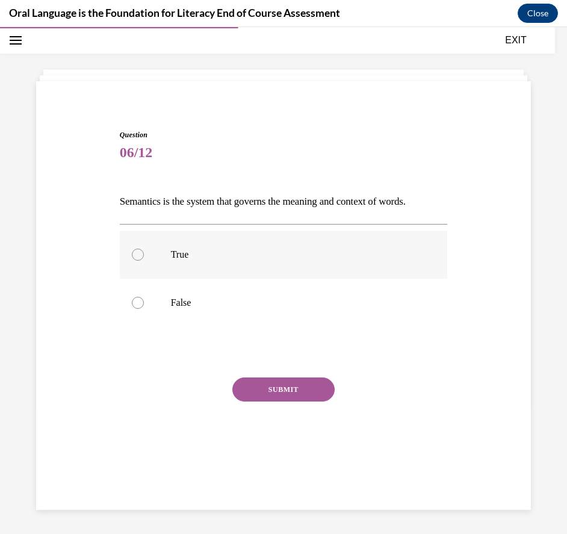
click at [197, 256] on p "True" at bounding box center [294, 254] width 247 height 12
click at [144, 256] on input "True" at bounding box center [138, 254] width 12 height 12
radio input "true"
click at [280, 378] on button "SUBMIT" at bounding box center [283, 389] width 102 height 24
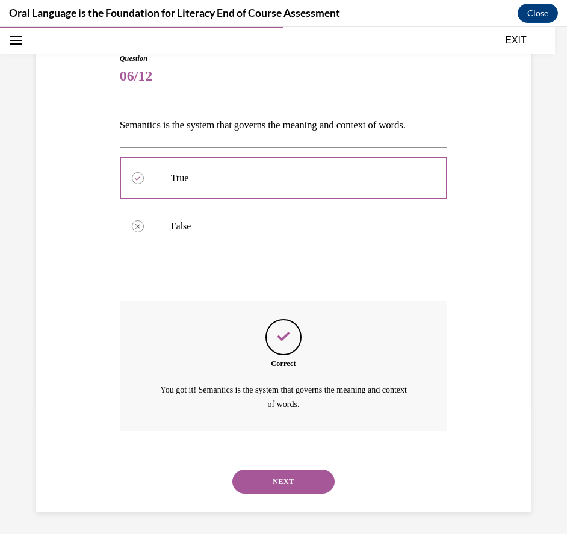
scroll to position [115, 0]
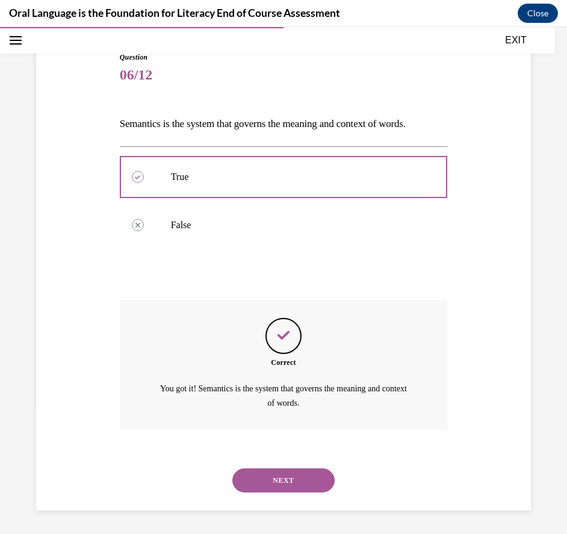
click at [257, 487] on button "NEXT" at bounding box center [283, 480] width 102 height 24
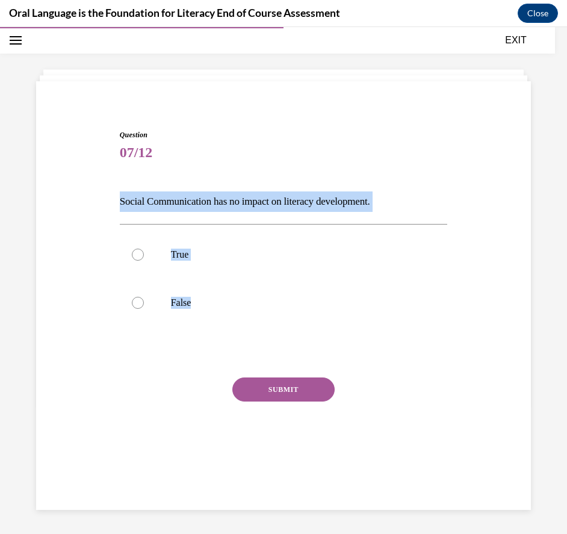
drag, startPoint x: 200, startPoint y: 307, endPoint x: 102, endPoint y: 172, distance: 167.0
click at [102, 172] on div "Question 07/12 Social Communication has no impact on literacy development. True…" at bounding box center [283, 284] width 500 height 383
copy div "Social Communication has no impact on literacy development. True False"
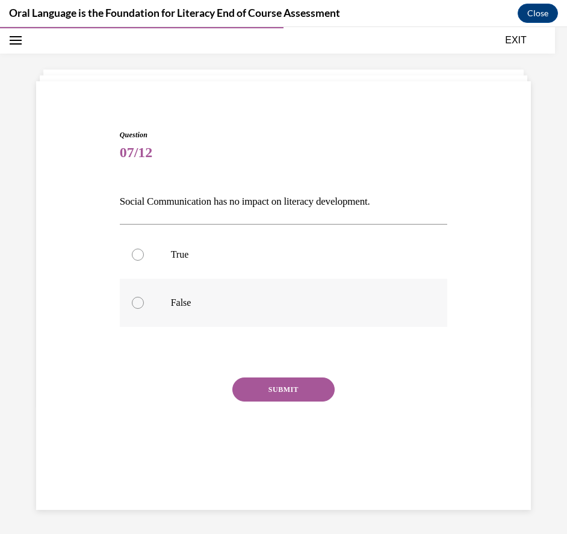
click at [208, 310] on label "False" at bounding box center [284, 303] width 328 height 48
click at [144, 309] on input "False" at bounding box center [138, 303] width 12 height 12
radio input "true"
click at [309, 387] on button "SUBMIT" at bounding box center [283, 389] width 102 height 24
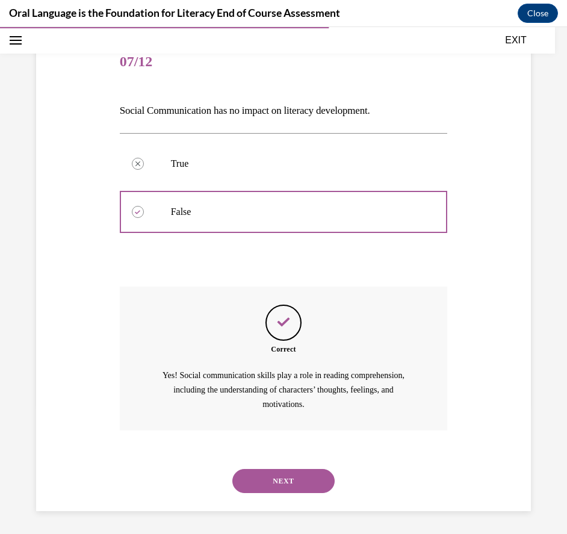
scroll to position [130, 0]
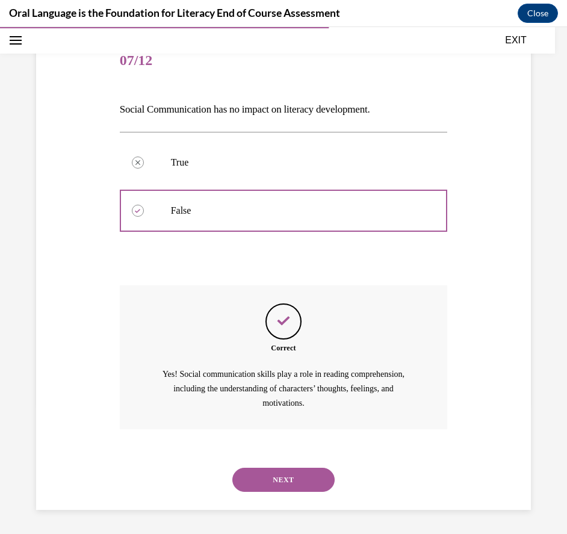
click at [271, 474] on button "NEXT" at bounding box center [283, 479] width 102 height 24
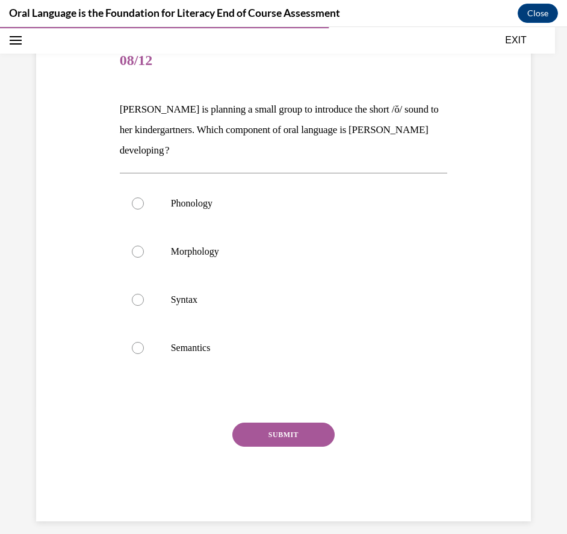
scroll to position [63, 0]
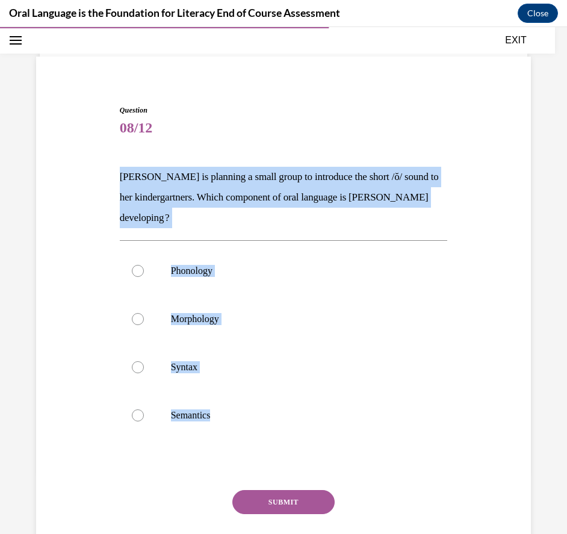
drag, startPoint x: 225, startPoint y: 424, endPoint x: 82, endPoint y: 160, distance: 300.4
click at [82, 160] on div "Question 08/12 Mrs. Coleman is planning a small group to introduce the short /ŏ…" at bounding box center [283, 329] width 500 height 520
copy div "Mrs. Coleman is planning a small group to introduce the short /ŏ/ sound to her …"
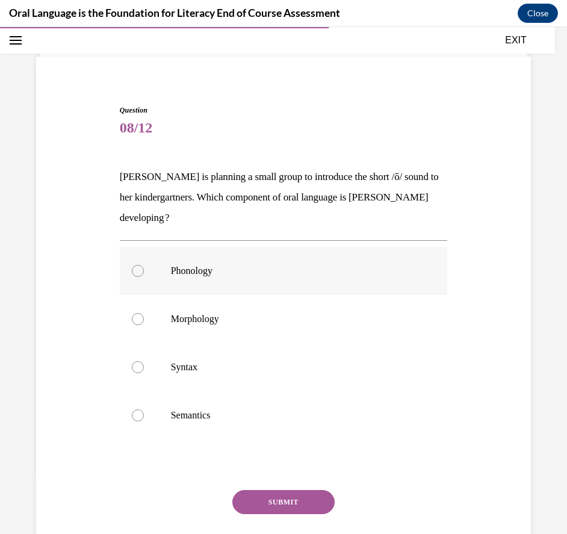
click at [189, 277] on label "Phonology" at bounding box center [284, 271] width 328 height 48
click at [144, 277] on input "Phonology" at bounding box center [138, 271] width 12 height 12
radio input "true"
click at [286, 503] on button "SUBMIT" at bounding box center [283, 502] width 102 height 24
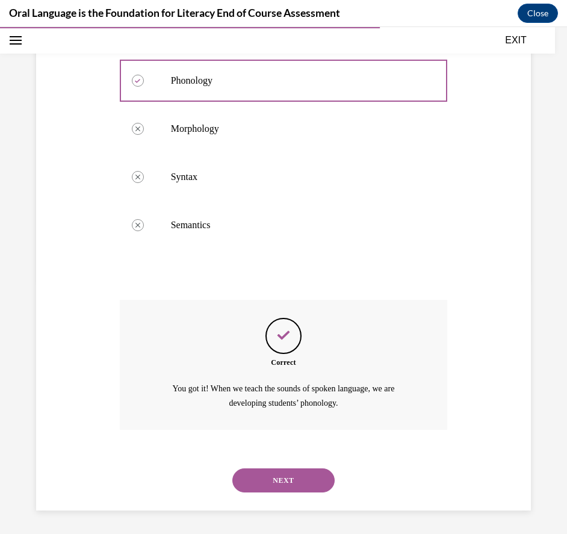
click at [263, 482] on button "NEXT" at bounding box center [283, 480] width 102 height 24
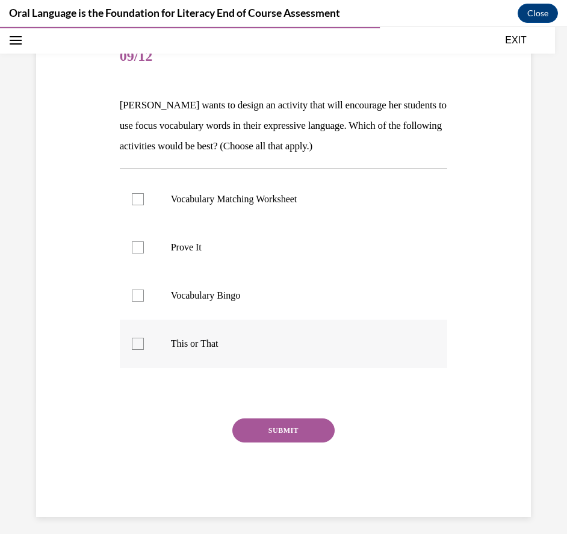
scroll to position [141, 0]
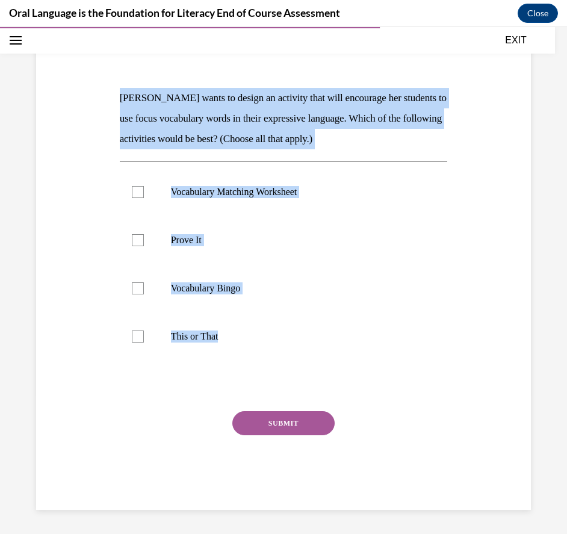
drag, startPoint x: 244, startPoint y: 359, endPoint x: 93, endPoint y: 105, distance: 295.6
click at [93, 105] on div "Question 09/12 Mrs. Butler wants to design an activity that will encourage her …" at bounding box center [283, 250] width 500 height 520
copy div "Mrs. Butler wants to design an activity that will encourage her students to use…"
click at [211, 235] on p "Prove It" at bounding box center [294, 240] width 247 height 12
click at [144, 235] on input "Prove It" at bounding box center [138, 240] width 12 height 12
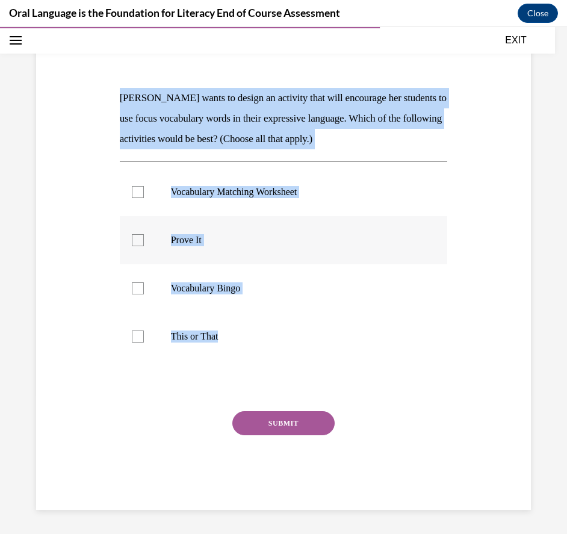
checkbox input "true"
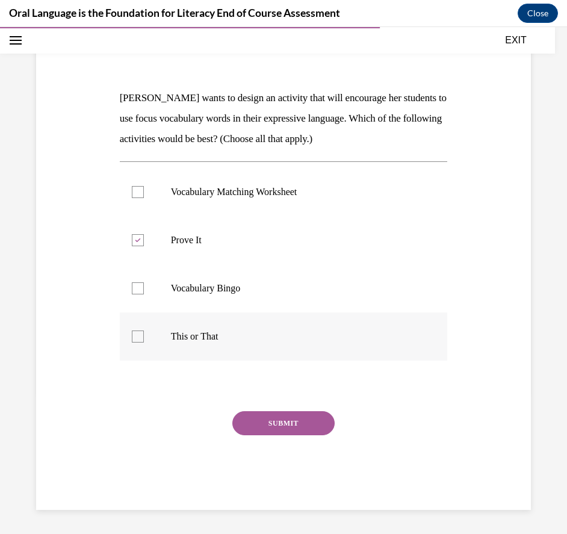
click at [239, 335] on p "This or That" at bounding box center [294, 336] width 247 height 12
click at [144, 335] on input "This or That" at bounding box center [138, 336] width 12 height 12
checkbox input "true"
click at [278, 428] on button "SUBMIT" at bounding box center [283, 423] width 102 height 24
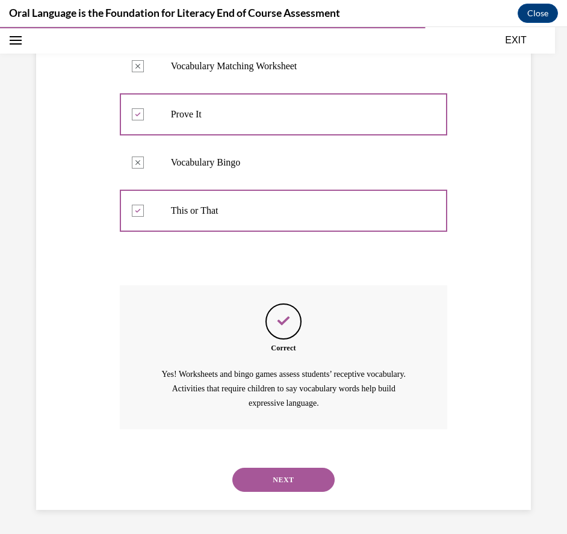
click at [276, 469] on button "NEXT" at bounding box center [283, 479] width 102 height 24
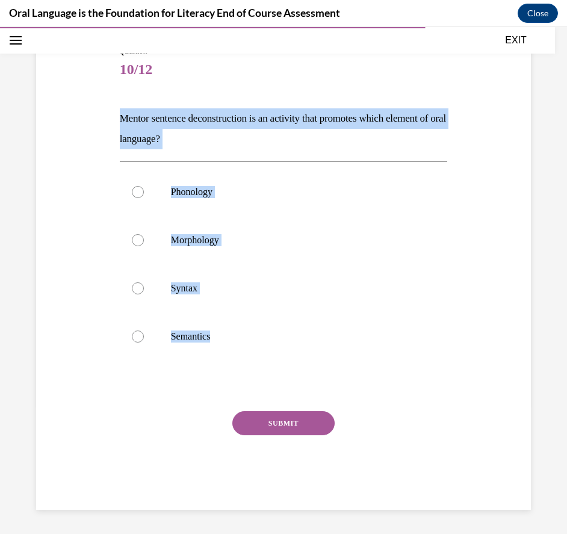
drag, startPoint x: 224, startPoint y: 335, endPoint x: 106, endPoint y: 120, distance: 245.2
click at [106, 120] on div "Question 10/12 Mentor sentence deconstruction is an activity that promotes whic…" at bounding box center [283, 259] width 500 height 499
copy div "Mentor sentence deconstruction is an activity that promotes which element of or…"
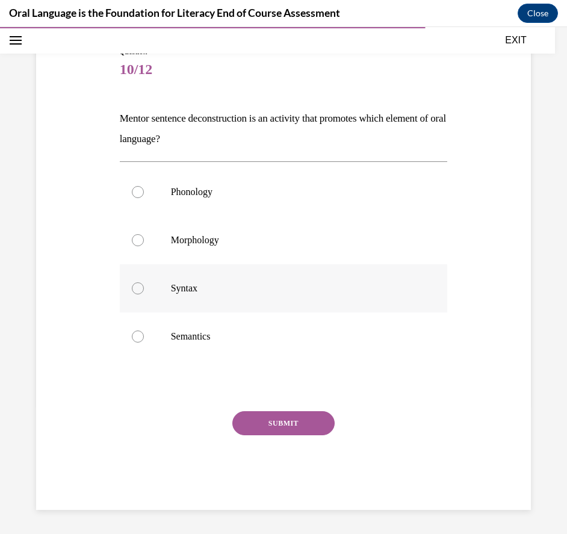
click at [218, 292] on p "Syntax" at bounding box center [294, 288] width 247 height 12
click at [144, 292] on input "Syntax" at bounding box center [138, 288] width 12 height 12
radio input "true"
click at [274, 420] on button "SUBMIT" at bounding box center [283, 423] width 102 height 24
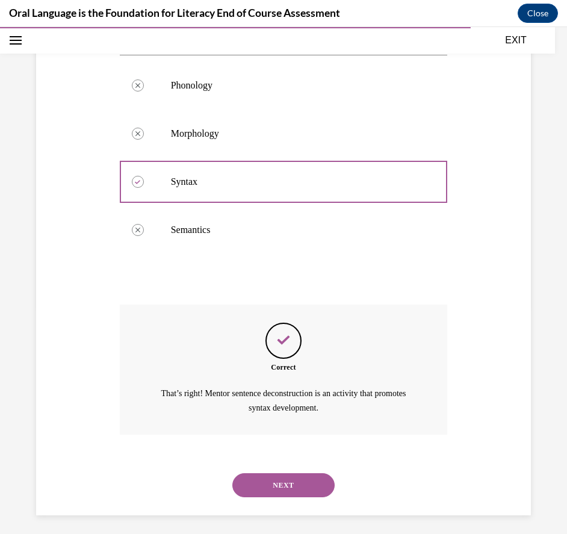
scroll to position [232, 0]
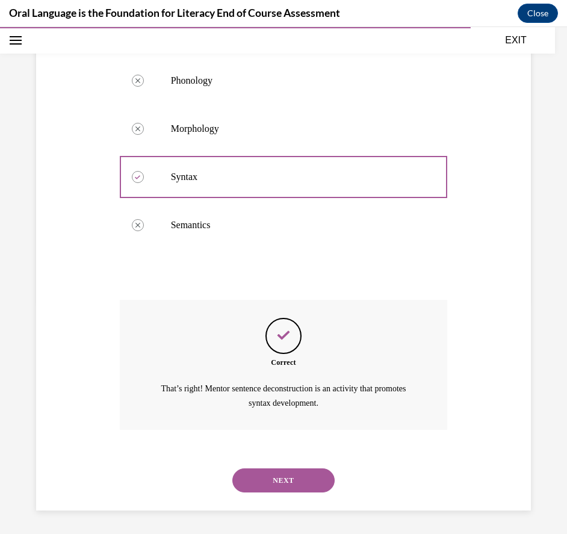
click at [260, 476] on button "NEXT" at bounding box center [283, 480] width 102 height 24
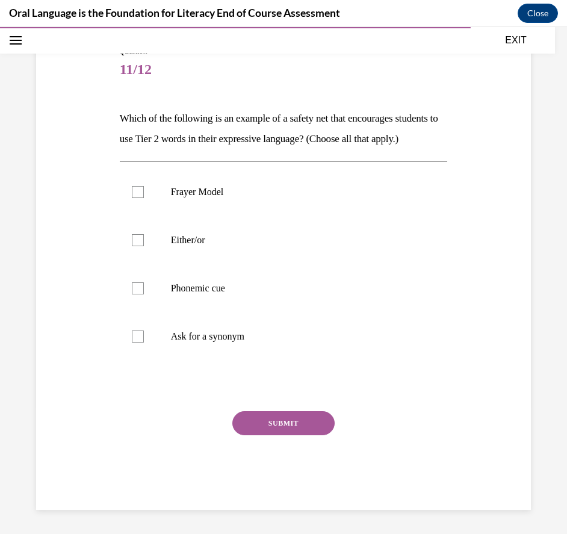
scroll to position [134, 0]
drag, startPoint x: 278, startPoint y: 353, endPoint x: 96, endPoint y: 107, distance: 305.4
click at [96, 107] on div "Question 11/12 Which of the following is an example of a safety net that encour…" at bounding box center [283, 259] width 500 height 499
copy div "Which of the following is an example of a safety net that encourages students t…"
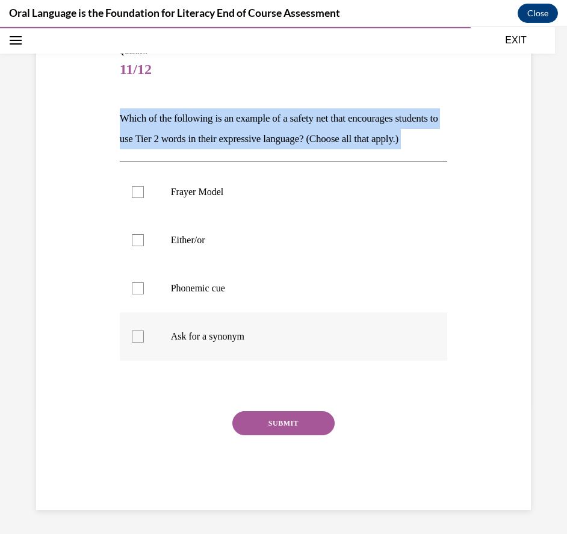
drag, startPoint x: 96, startPoint y: 107, endPoint x: 434, endPoint y: 322, distance: 400.0
click at [426, 312] on div "Question 11/12 Which of the following is an example of a safety net that encour…" at bounding box center [283, 259] width 500 height 499
click at [247, 198] on p "Frayer Model" at bounding box center [294, 192] width 247 height 12
click at [144, 198] on input "Frayer Model" at bounding box center [138, 192] width 12 height 12
checkbox input "true"
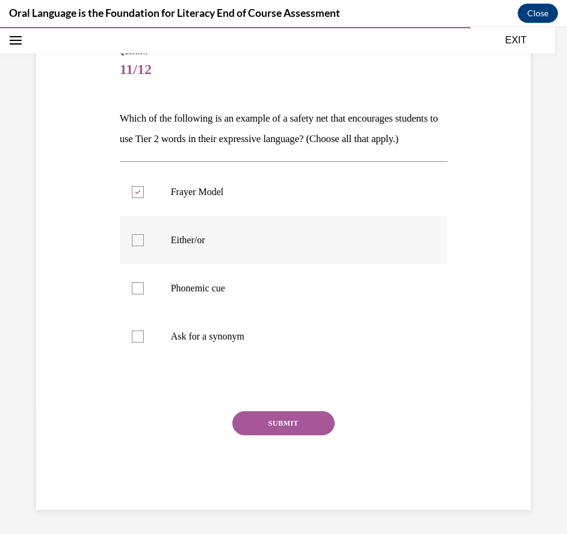
click at [246, 246] on p "Either/or" at bounding box center [294, 240] width 247 height 12
click at [144, 246] on input "Either/or" at bounding box center [138, 240] width 12 height 12
checkbox input "true"
click at [241, 342] on p "Ask for a synonym" at bounding box center [294, 336] width 247 height 12
click at [144, 342] on input "Ask for a synonym" at bounding box center [138, 336] width 12 height 12
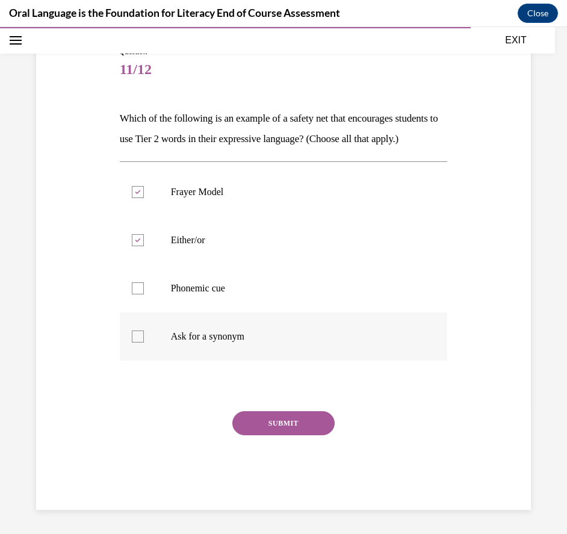
checkbox input "true"
click at [282, 435] on button "SUBMIT" at bounding box center [283, 423] width 102 height 24
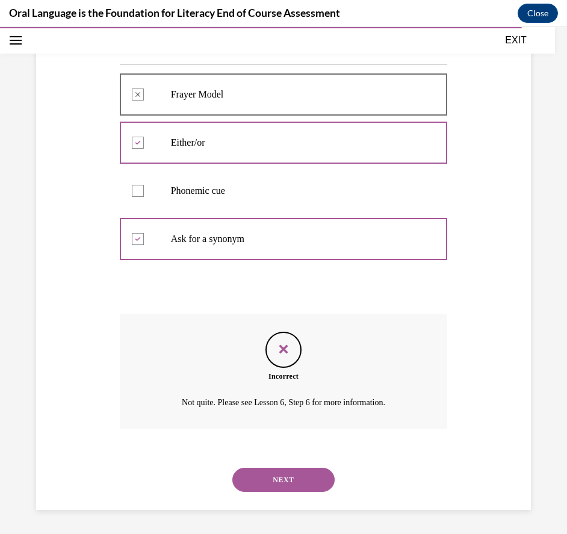
scroll to position [239, 0]
click at [289, 484] on button "NEXT" at bounding box center [283, 479] width 102 height 24
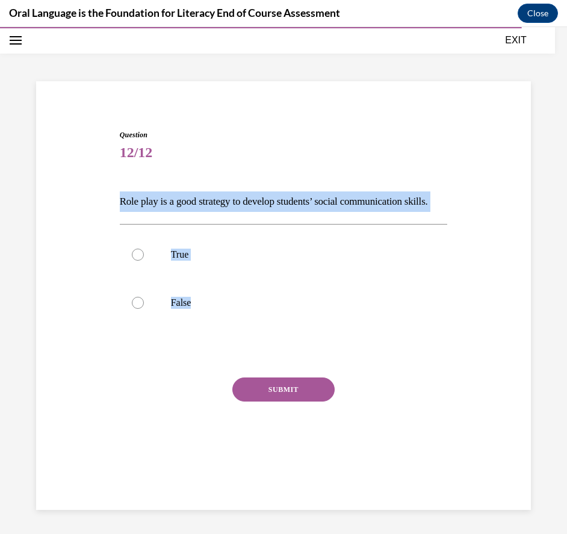
drag, startPoint x: 206, startPoint y: 322, endPoint x: 93, endPoint y: 185, distance: 177.8
click at [93, 186] on div "Question 12/12 Role play is a good strategy to develop students’ social communi…" at bounding box center [283, 284] width 500 height 383
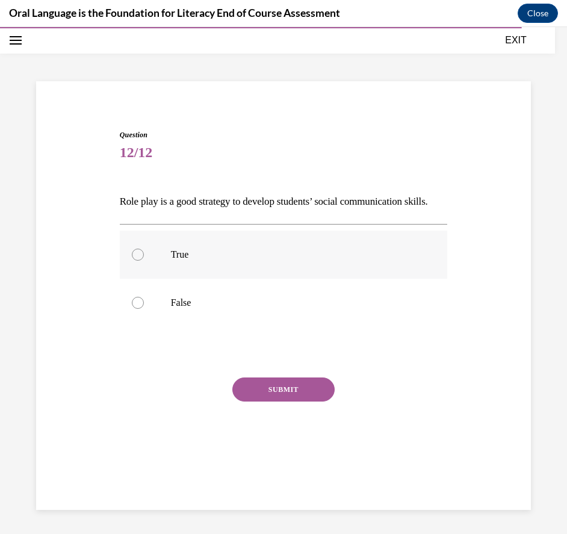
click at [159, 274] on label "True" at bounding box center [284, 254] width 328 height 48
click at [144, 260] on input "True" at bounding box center [138, 254] width 12 height 12
radio input "true"
click at [300, 401] on button "SUBMIT" at bounding box center [283, 389] width 102 height 24
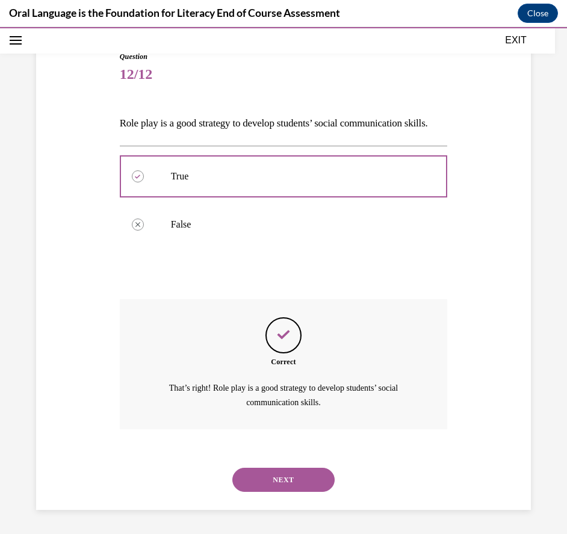
scroll to position [136, 0]
click at [271, 469] on button "NEXT" at bounding box center [283, 479] width 102 height 24
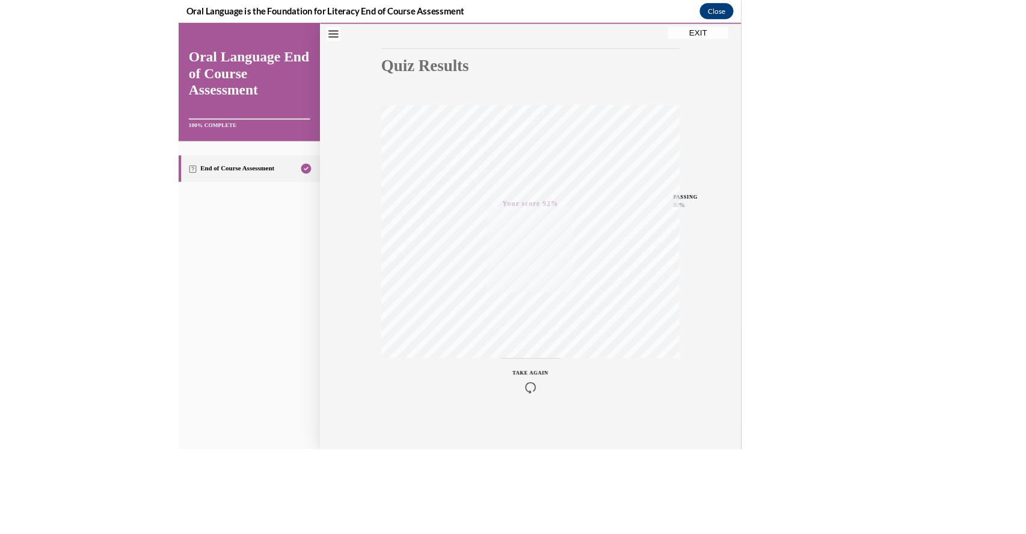
scroll to position [1503, 0]
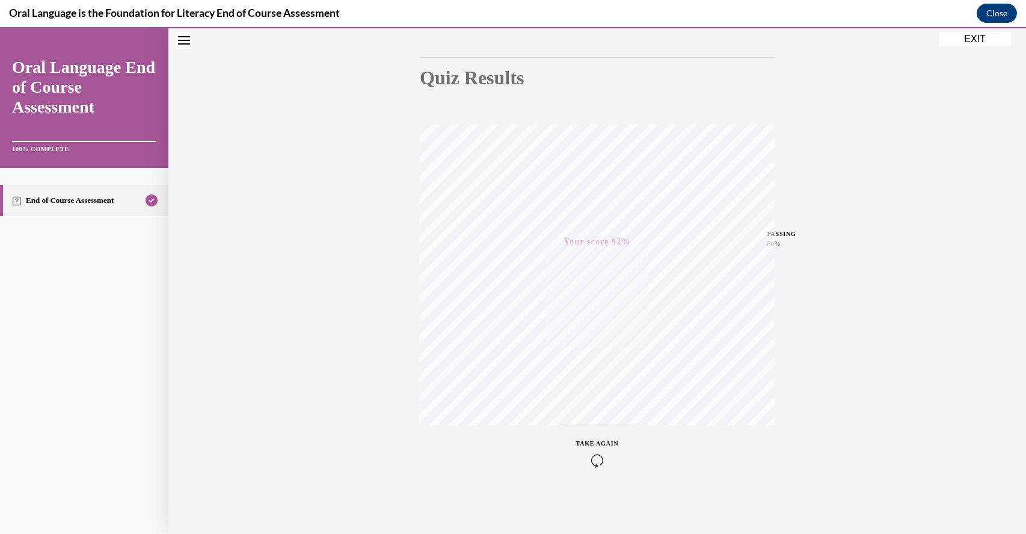
click at [975, 38] on button "EXIT" at bounding box center [975, 39] width 72 height 14
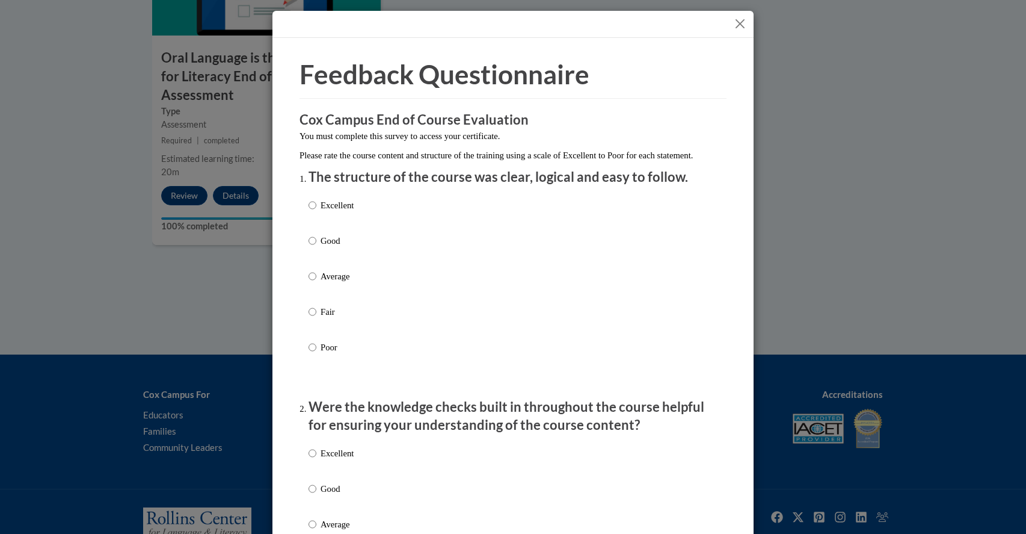
click at [320, 217] on label "Excellent" at bounding box center [331, 215] width 45 height 32
click at [316, 212] on input "Excellent" at bounding box center [313, 205] width 8 height 13
radio input "true"
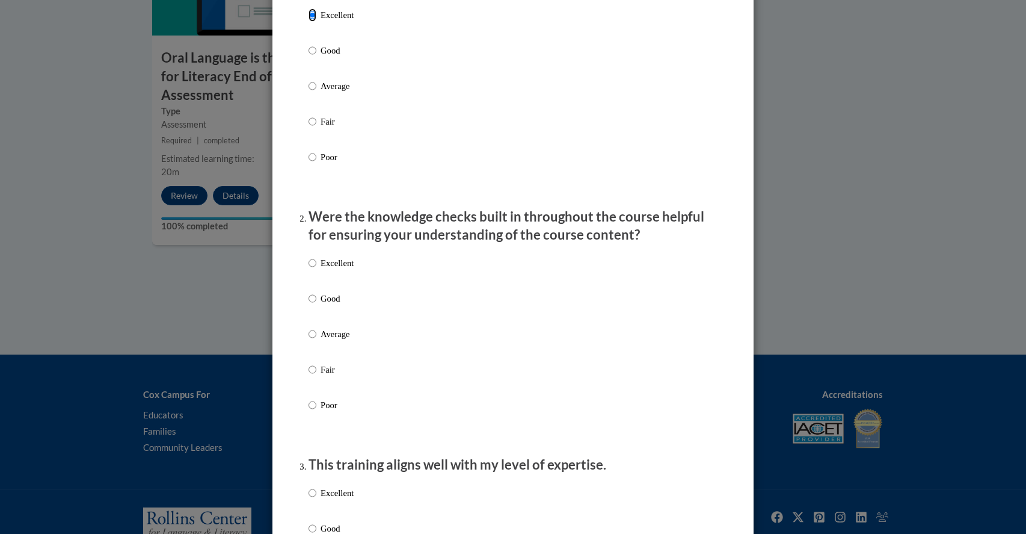
scroll to position [259, 0]
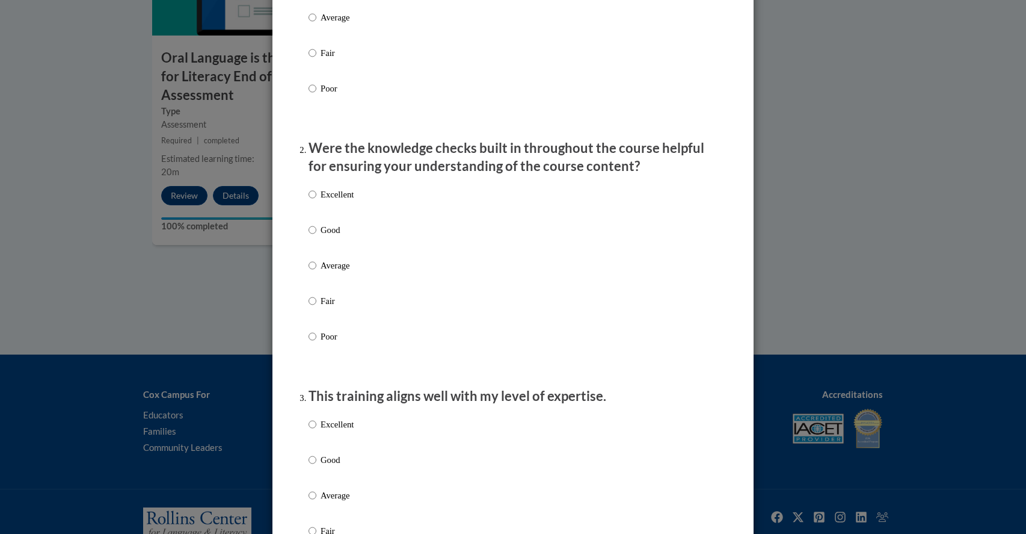
click at [321, 201] on p "Excellent" at bounding box center [337, 194] width 33 height 13
click at [316, 201] on input "Excellent" at bounding box center [313, 194] width 8 height 13
radio input "true"
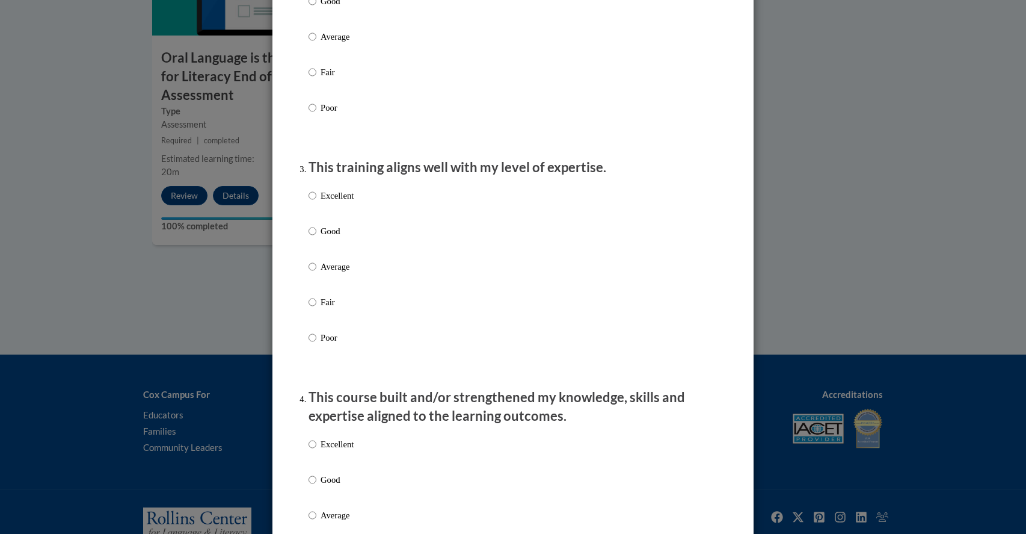
click at [322, 202] on p "Excellent" at bounding box center [337, 195] width 33 height 13
click at [316, 202] on input "Excellent" at bounding box center [313, 195] width 8 height 13
radio input "true"
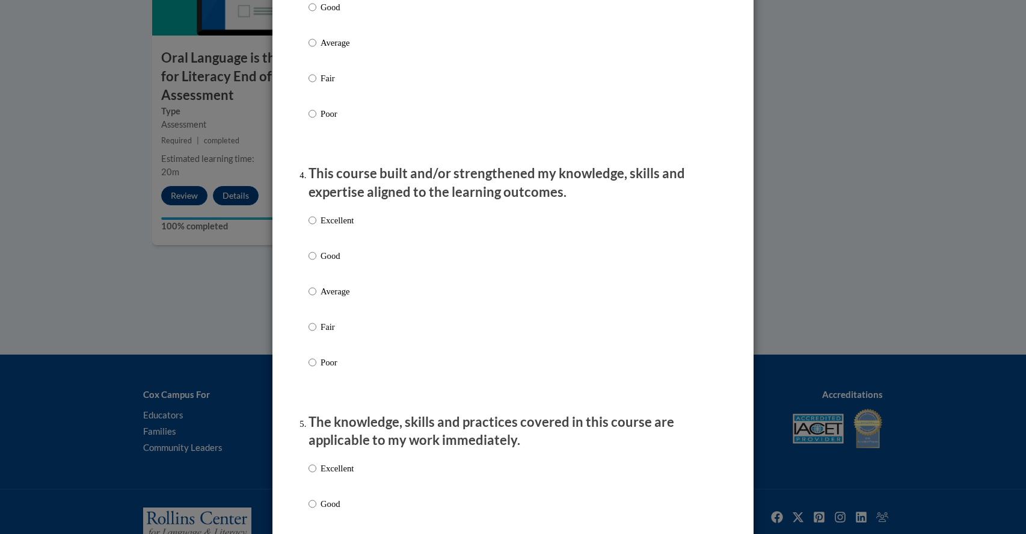
scroll to position [753, 0]
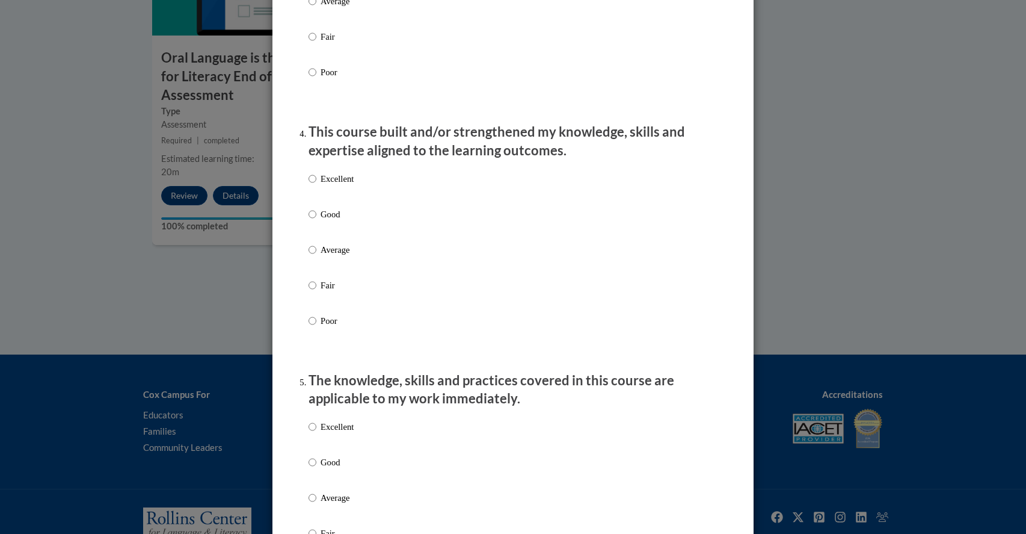
click at [335, 185] on p "Excellent" at bounding box center [337, 178] width 33 height 13
click at [316, 185] on input "Excellent" at bounding box center [313, 178] width 8 height 13
radio input "true"
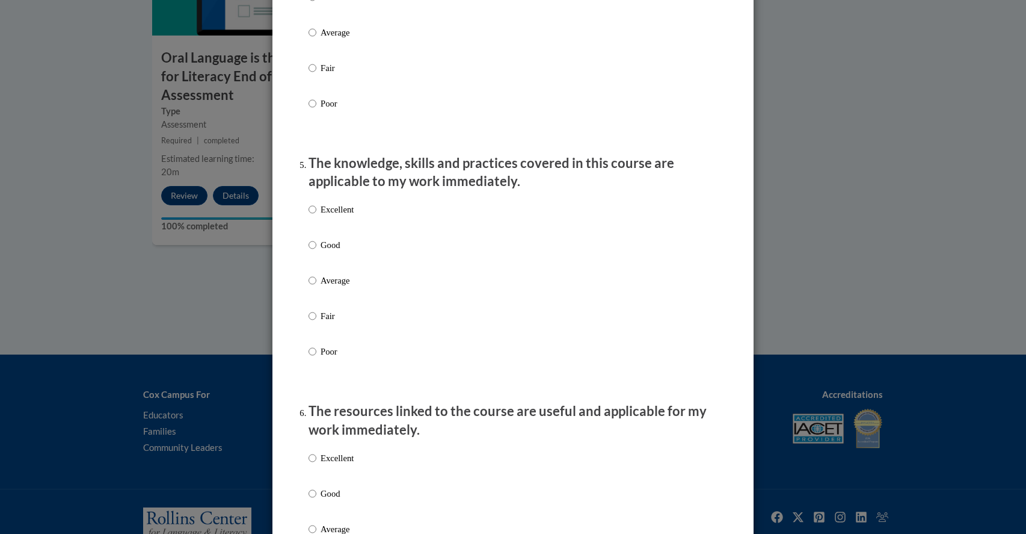
scroll to position [971, 0]
click at [330, 214] on p "Excellent" at bounding box center [337, 207] width 33 height 13
click at [316, 214] on input "Excellent" at bounding box center [313, 207] width 8 height 13
radio input "true"
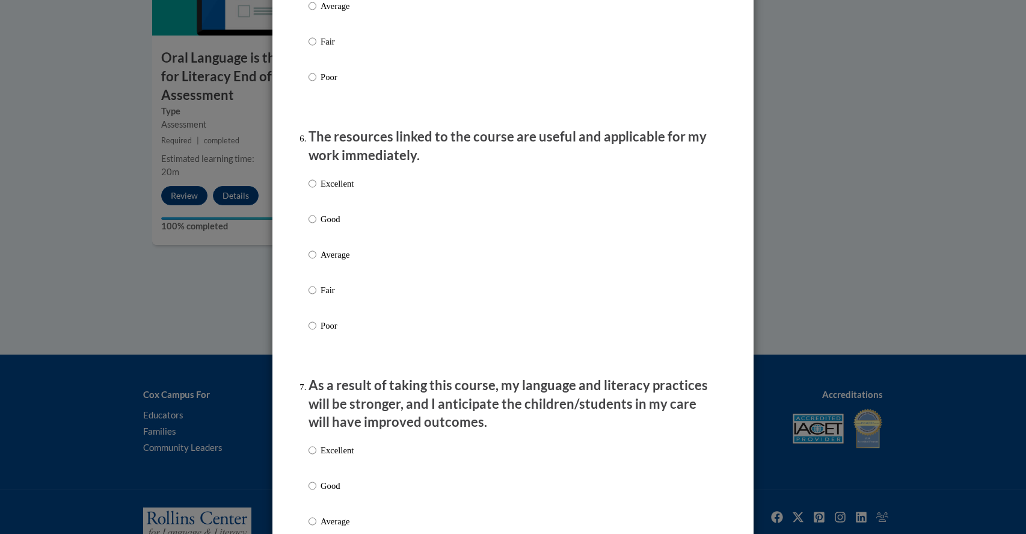
scroll to position [1249, 0]
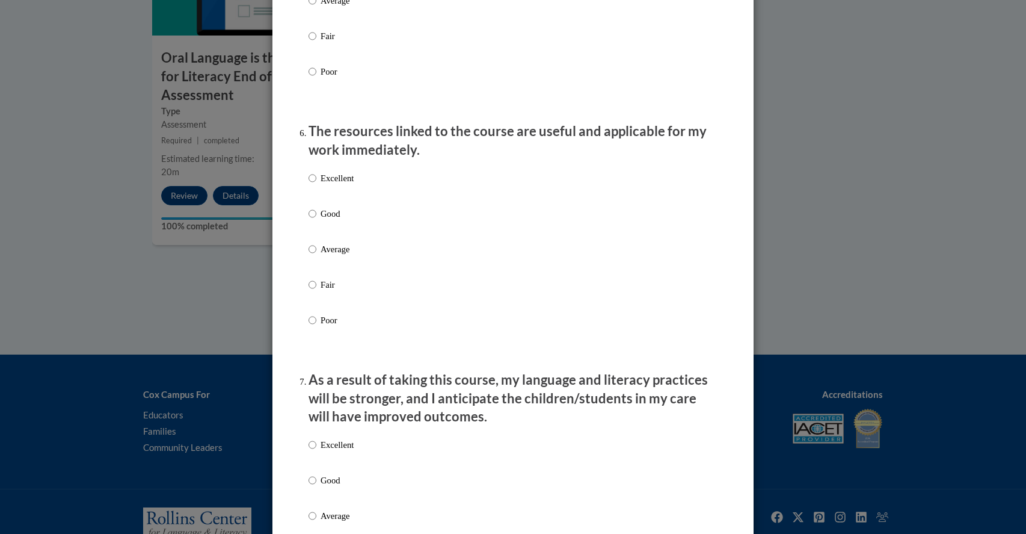
click at [333, 185] on p "Excellent" at bounding box center [337, 177] width 33 height 13
click at [316, 185] on input "Excellent" at bounding box center [313, 177] width 8 height 13
radio input "true"
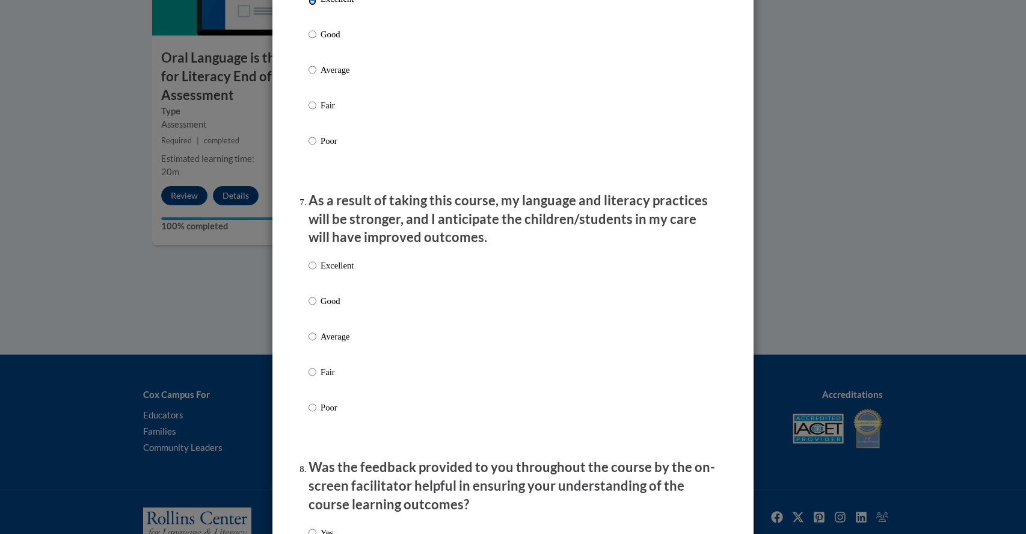
scroll to position [1430, 0]
click at [327, 282] on label "Excellent" at bounding box center [331, 273] width 45 height 32
click at [316, 270] on input "Excellent" at bounding box center [313, 263] width 8 height 13
radio input "true"
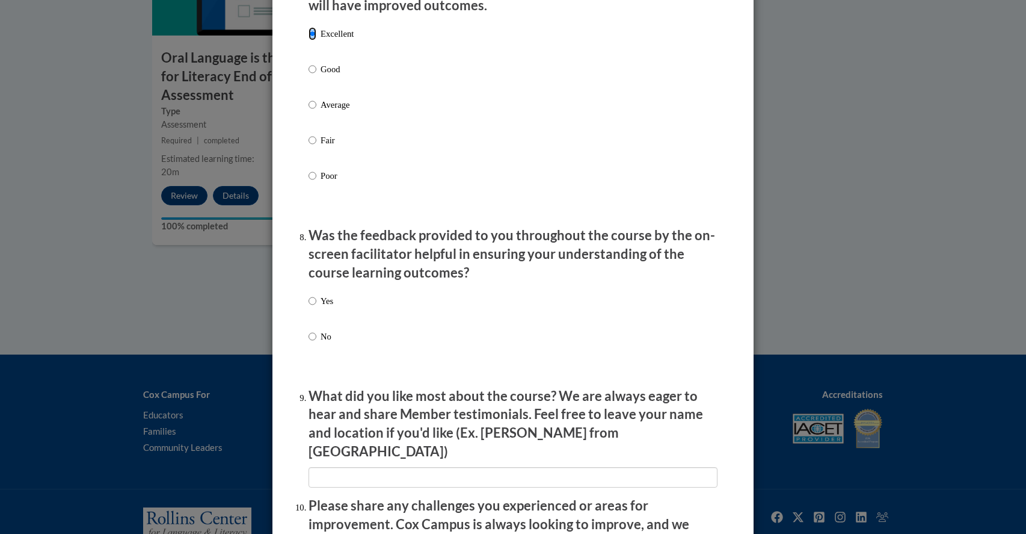
scroll to position [1672, 0]
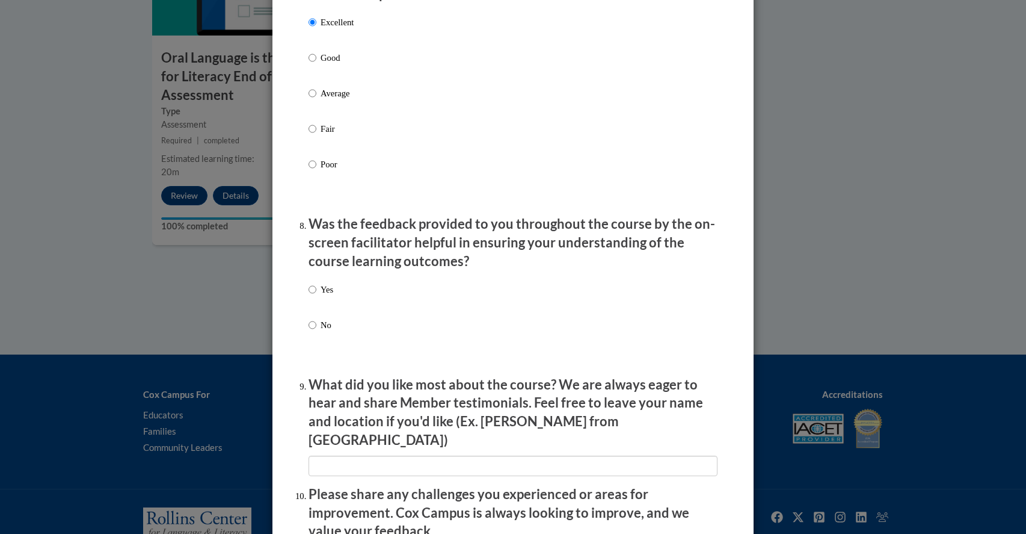
click at [320, 298] on label "Yes" at bounding box center [321, 299] width 25 height 32
click at [316, 296] on input "Yes" at bounding box center [313, 289] width 8 height 13
radio input "true"
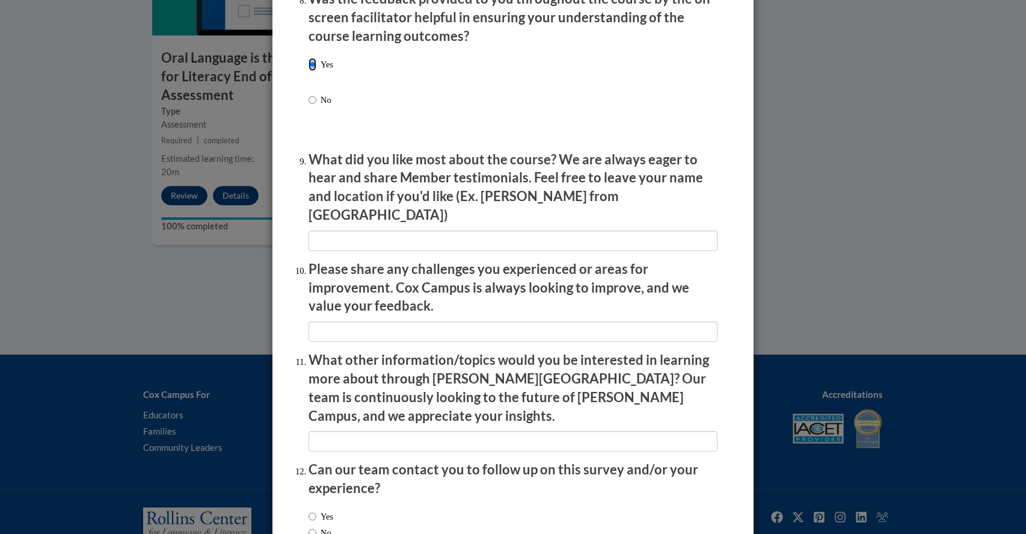
scroll to position [1897, 0]
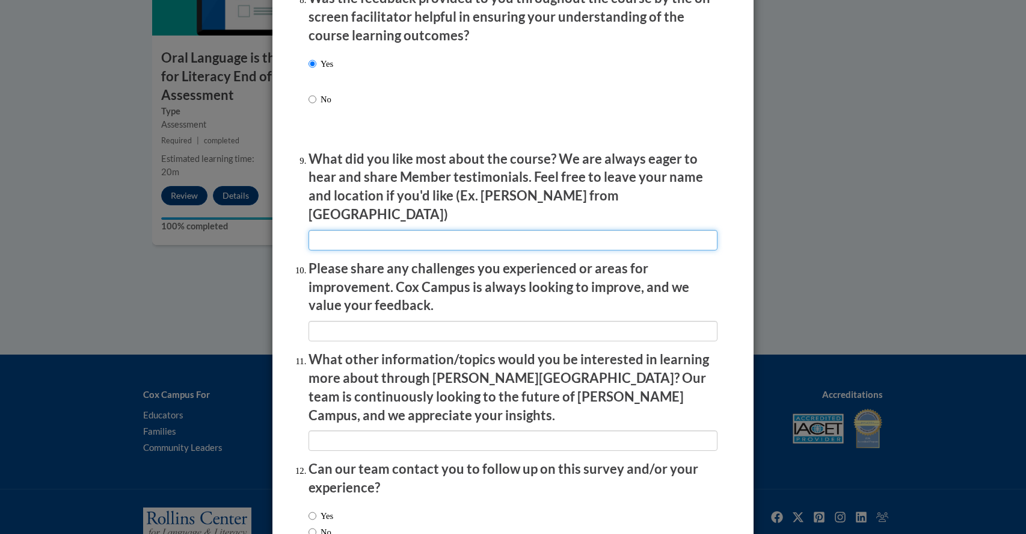
click at [362, 230] on input "textbox" at bounding box center [513, 240] width 409 height 20
type input "idk"
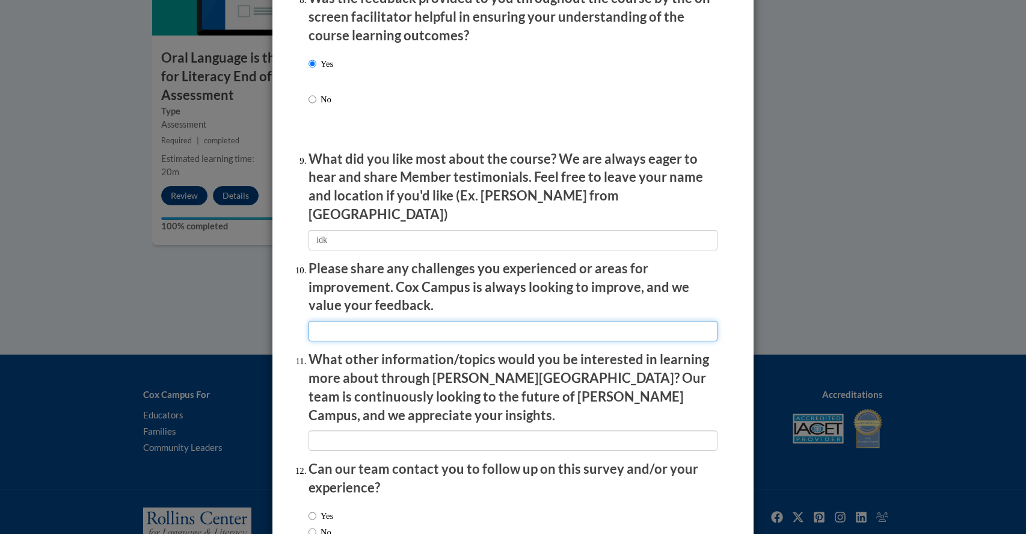
click at [381, 327] on input "textbox" at bounding box center [513, 331] width 409 height 20
type input "idk"
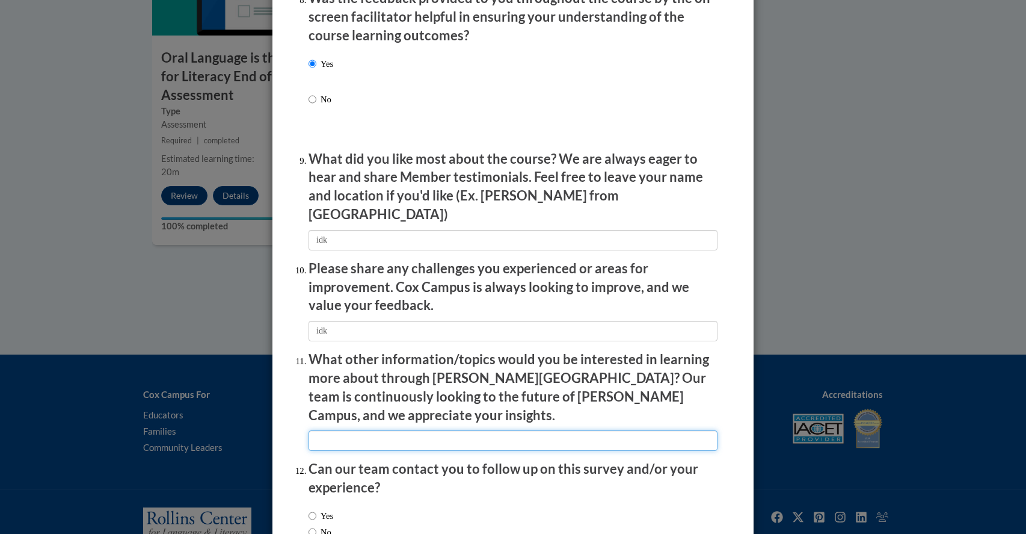
click at [361, 430] on input "textbox" at bounding box center [513, 440] width 409 height 20
type input "idk"
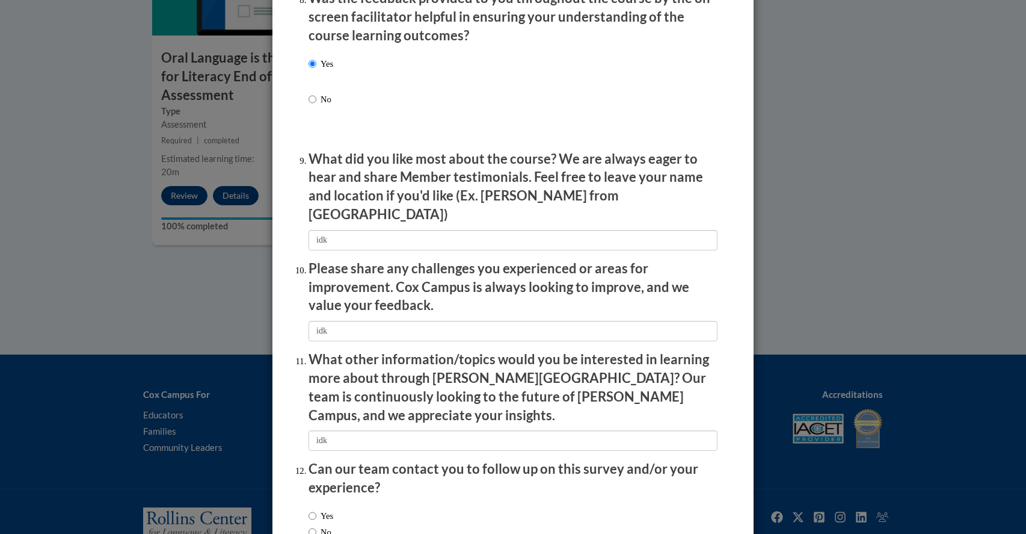
click at [316, 525] on label "No" at bounding box center [320, 531] width 23 height 13
click at [316, 525] on input "No" at bounding box center [313, 531] width 8 height 13
radio input "true"
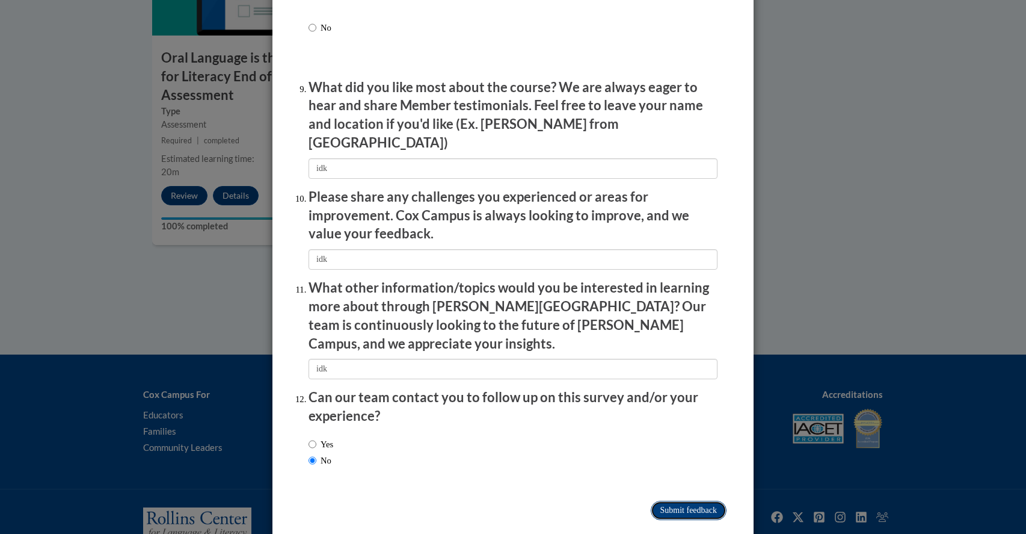
click at [683, 500] on input "Submit feedback" at bounding box center [689, 509] width 76 height 19
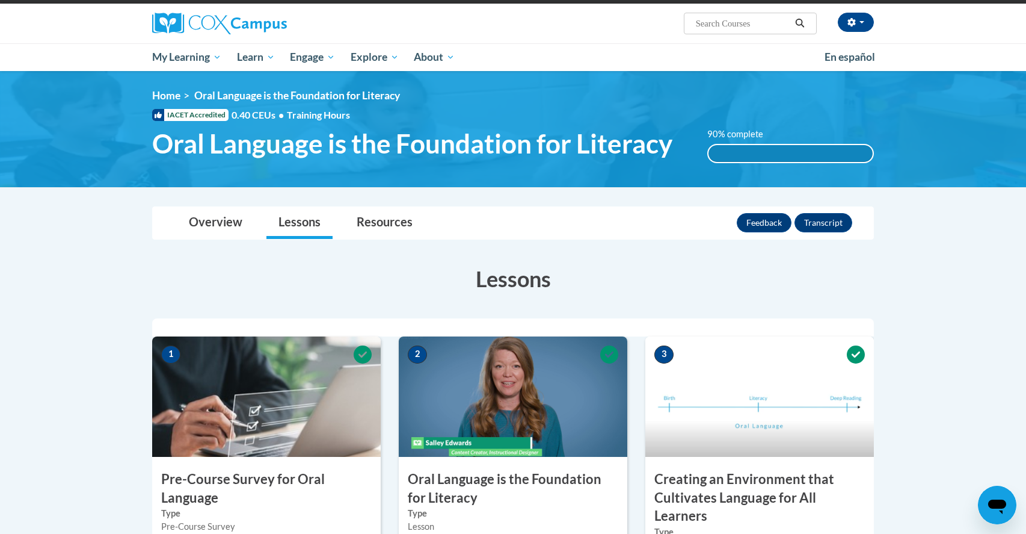
scroll to position [88, 0]
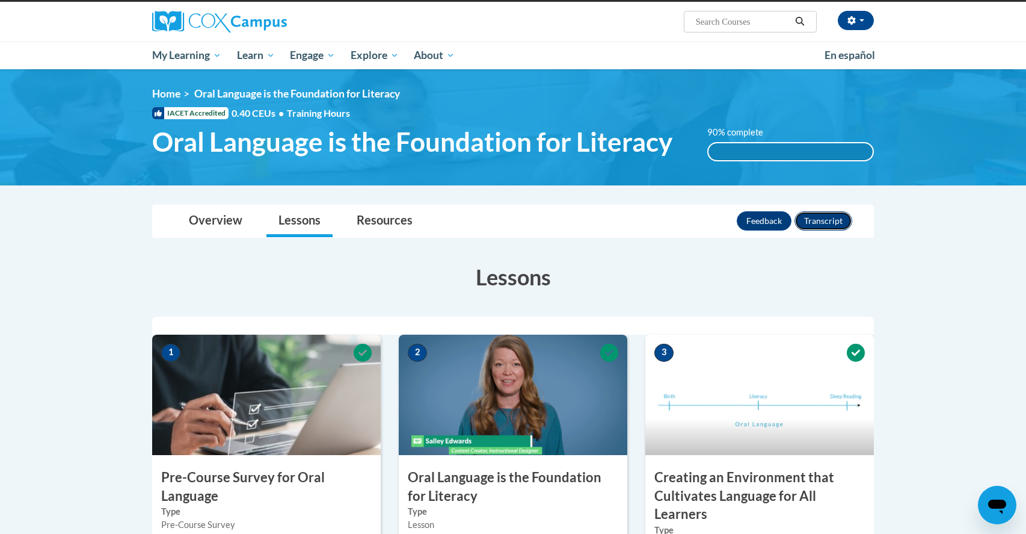
click at [813, 225] on button "Transcript" at bounding box center [824, 220] width 58 height 19
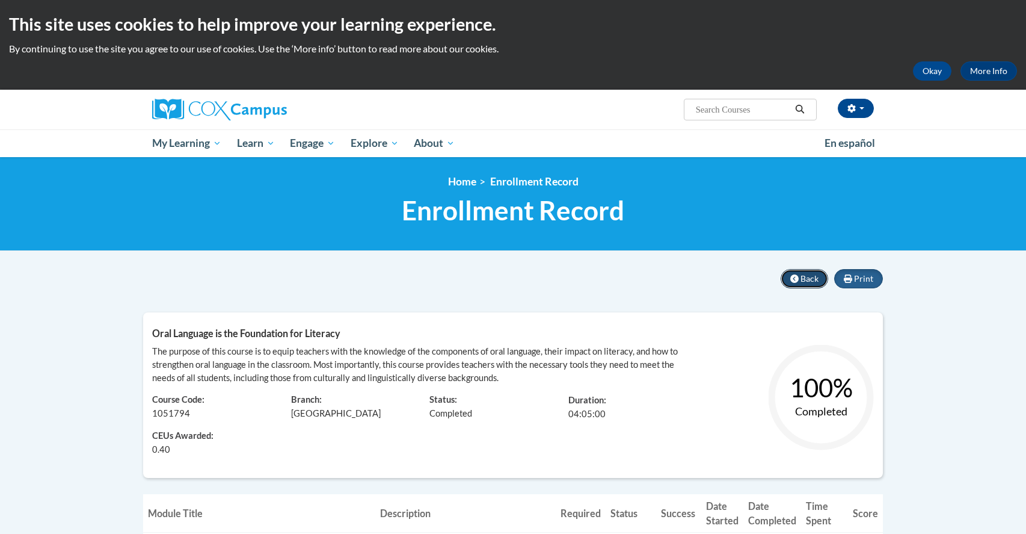
click at [804, 283] on span "Back" at bounding box center [810, 278] width 18 height 10
